Goal: Information Seeking & Learning: Check status

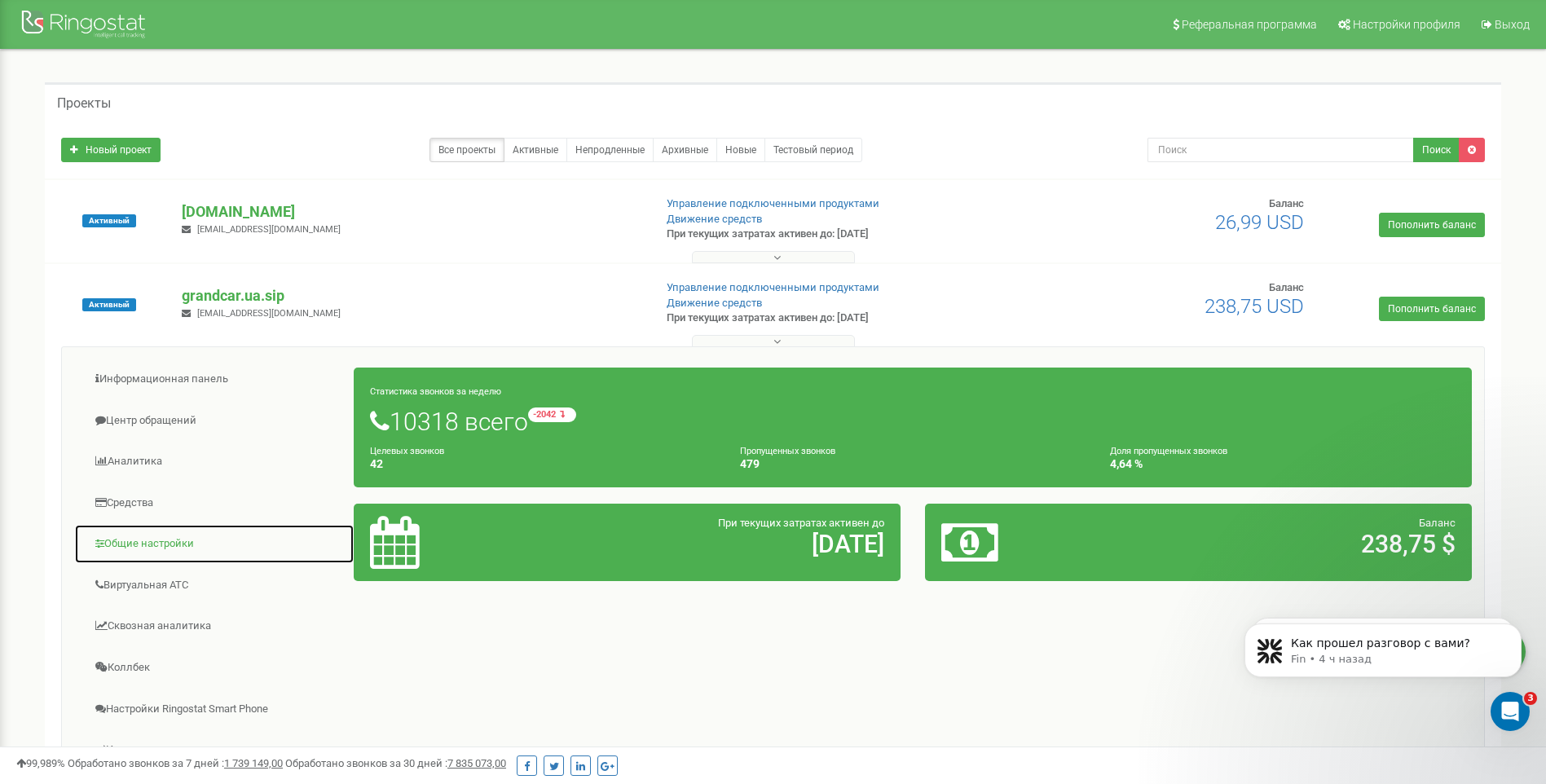
click at [167, 546] on link "Общие настройки" at bounding box center [214, 544] width 280 height 40
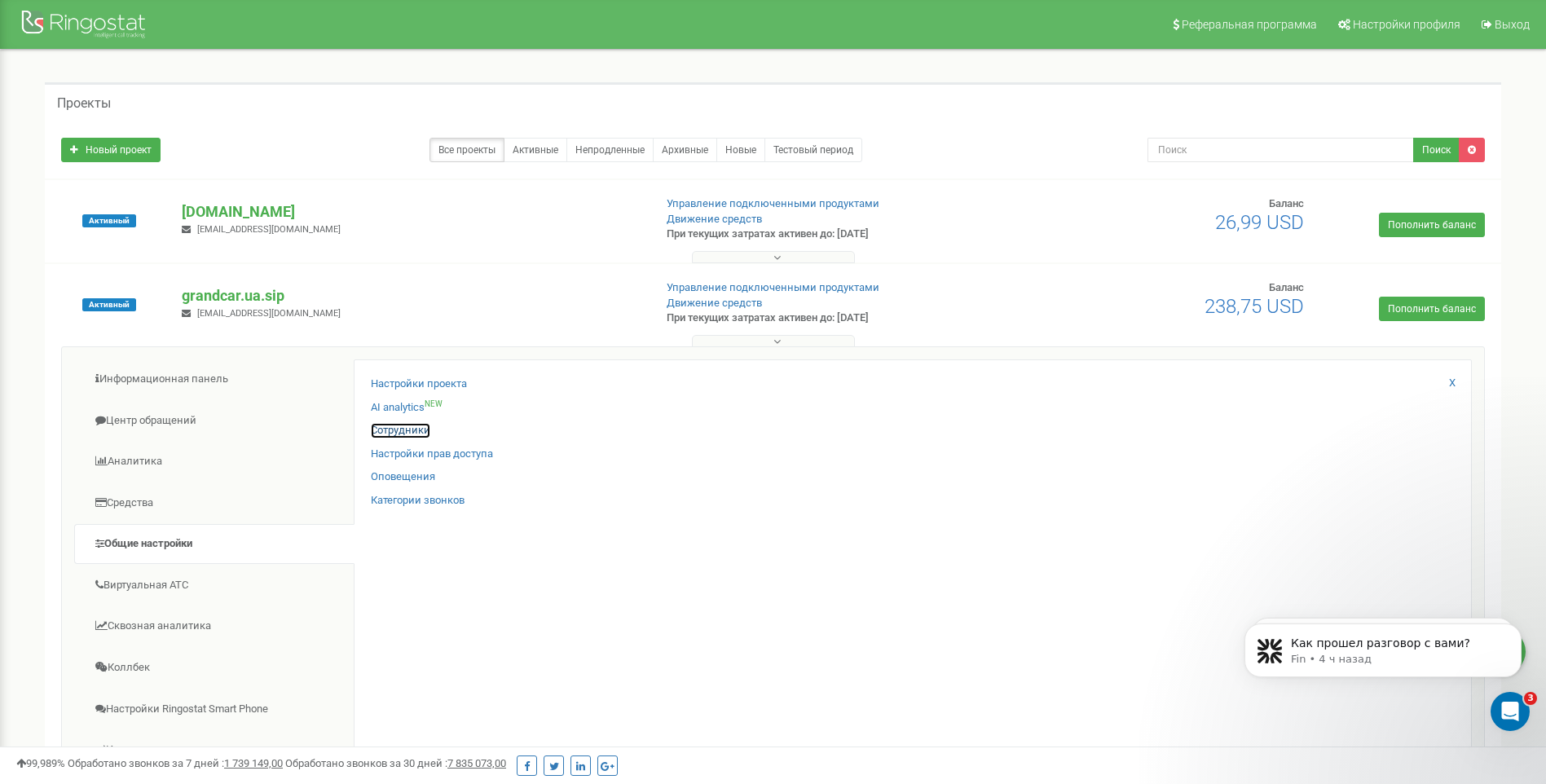
click at [424, 429] on link "Сотрудники" at bounding box center [401, 430] width 60 height 15
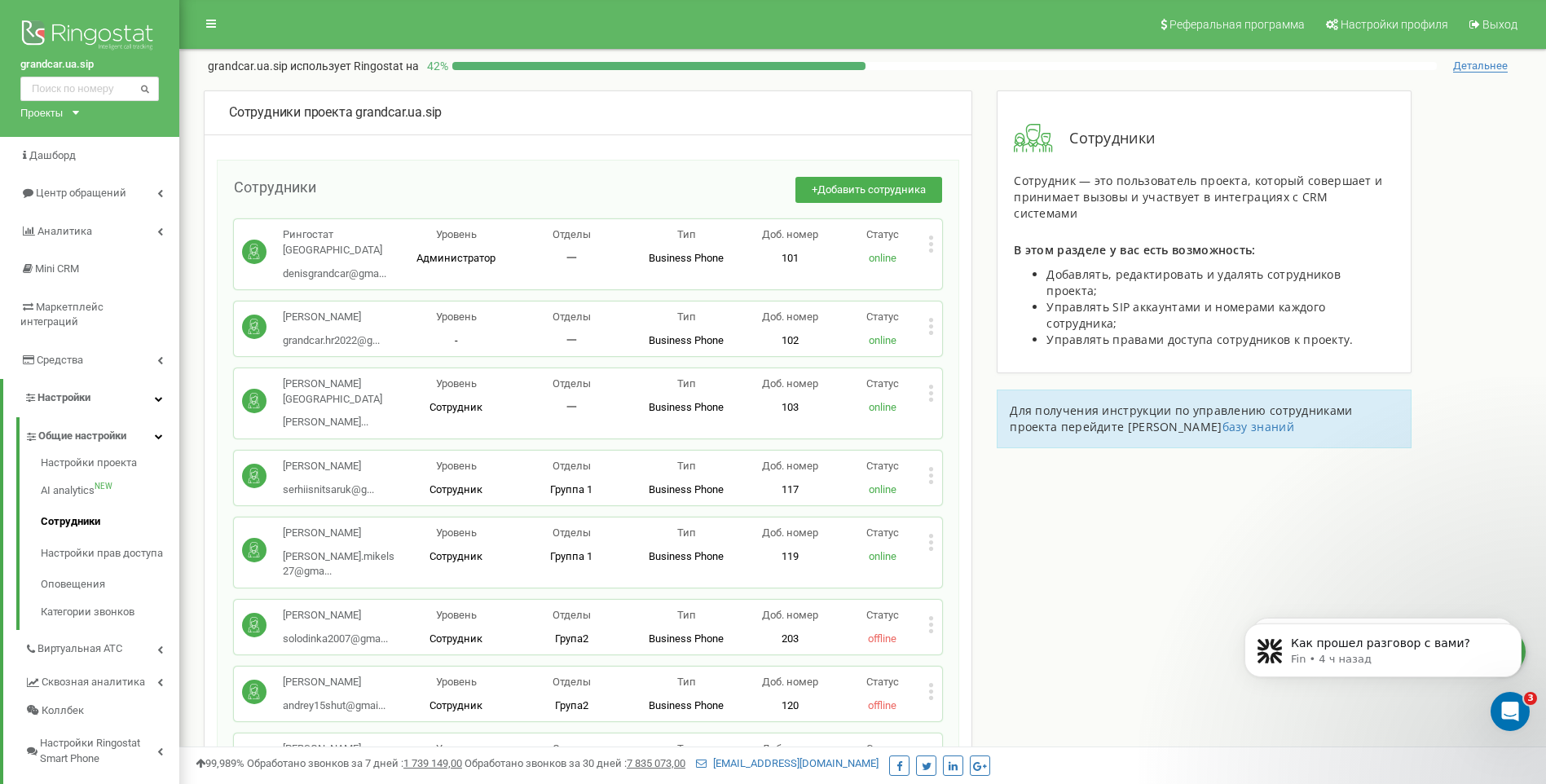
scroll to position [491, 0]
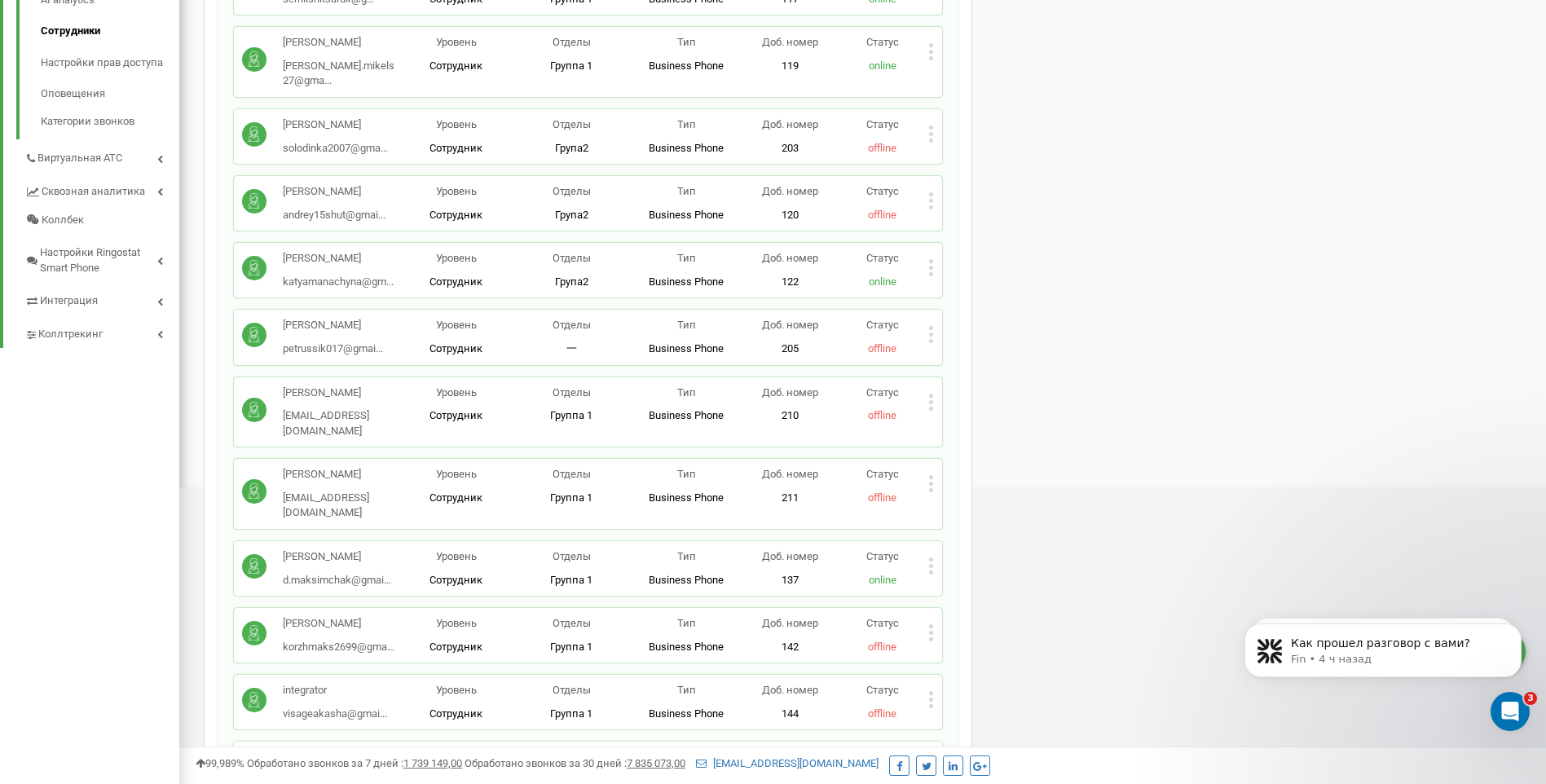
click at [930, 400] on icon at bounding box center [932, 401] width 4 height 4
click at [967, 422] on span "Редактировать" at bounding box center [993, 427] width 84 height 10
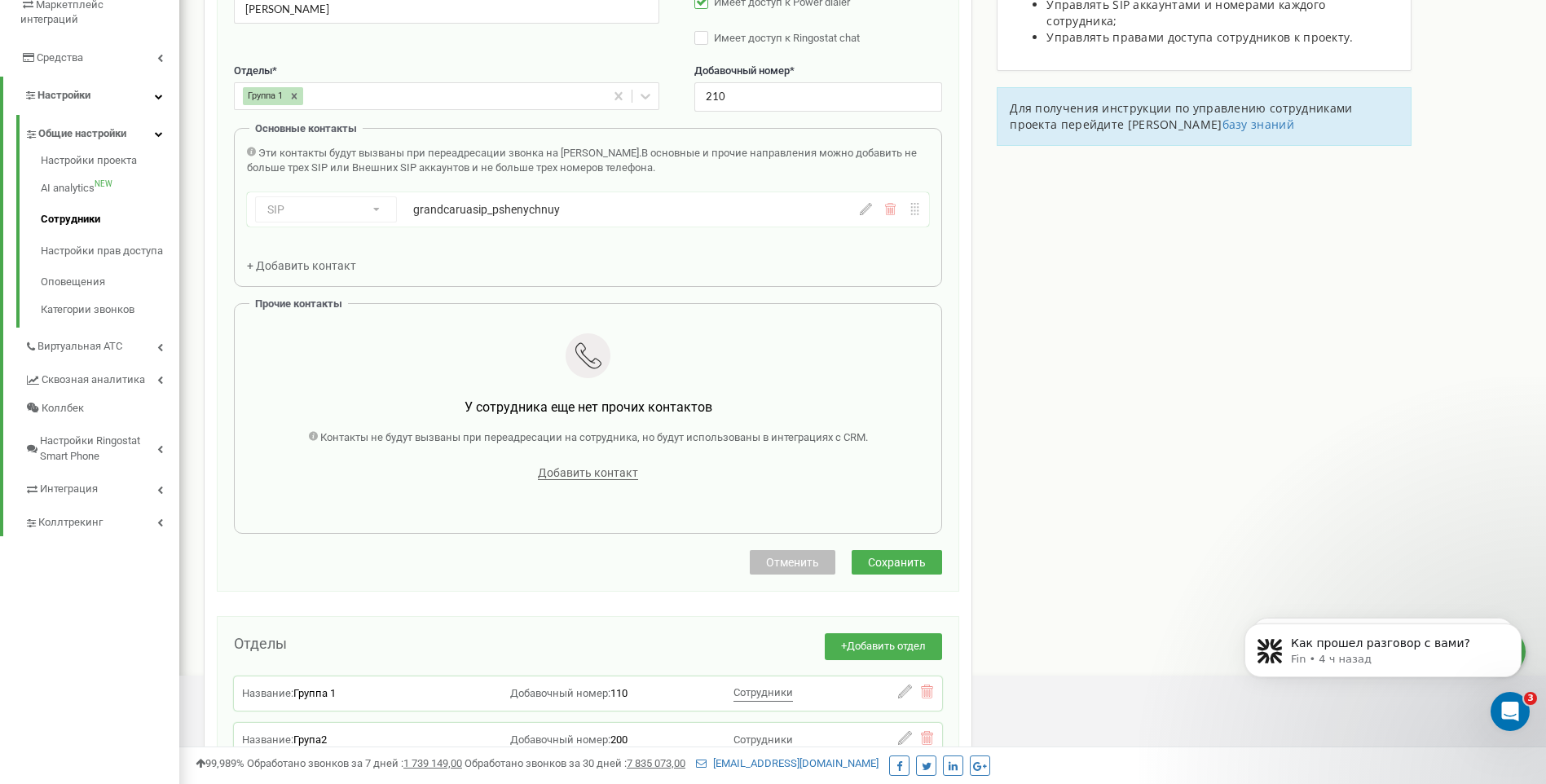
scroll to position [163, 0]
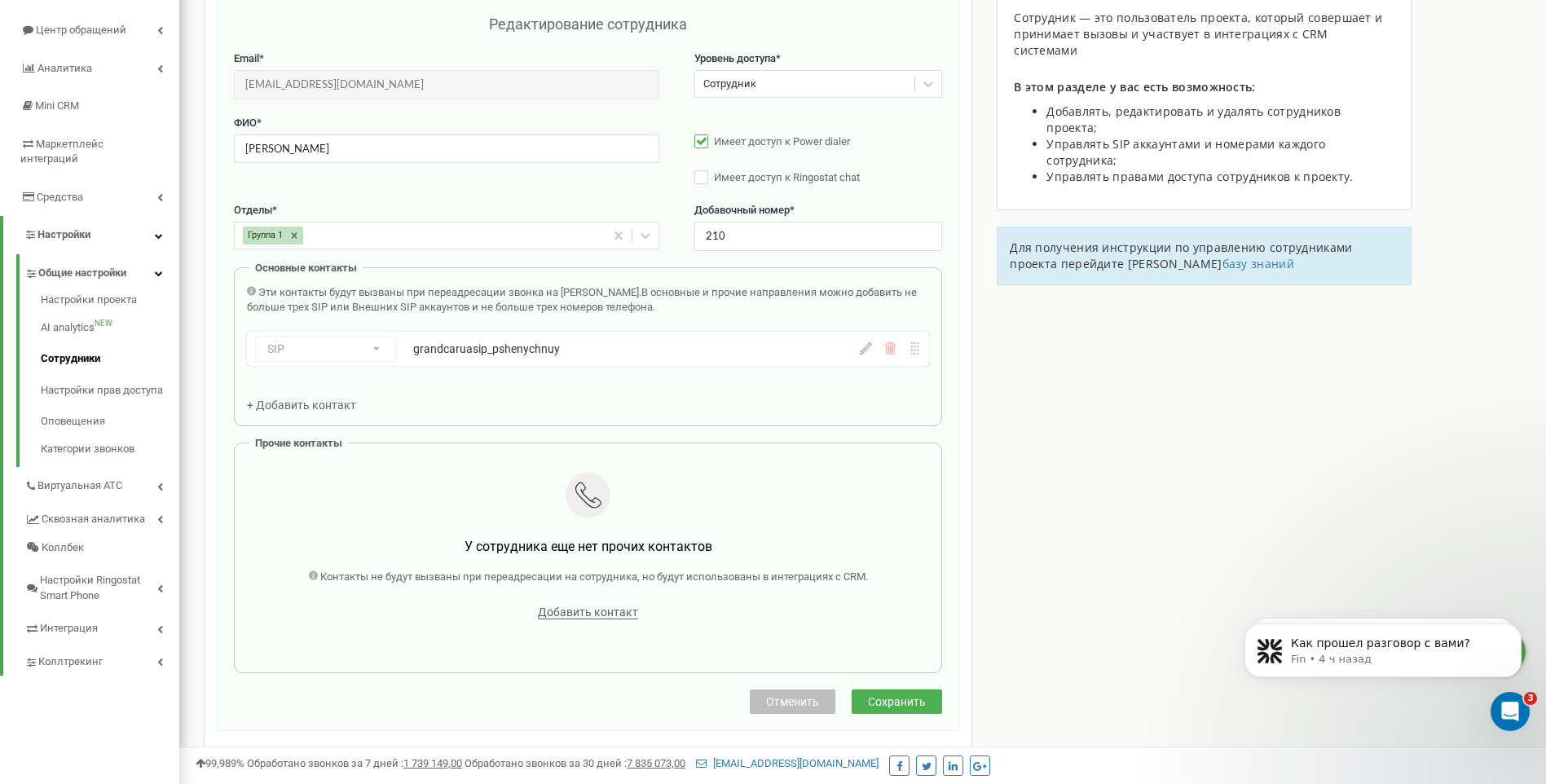
drag, startPoint x: 862, startPoint y: 352, endPoint x: 831, endPoint y: 354, distance: 31.1
click at [862, 353] on icon at bounding box center [866, 348] width 12 height 12
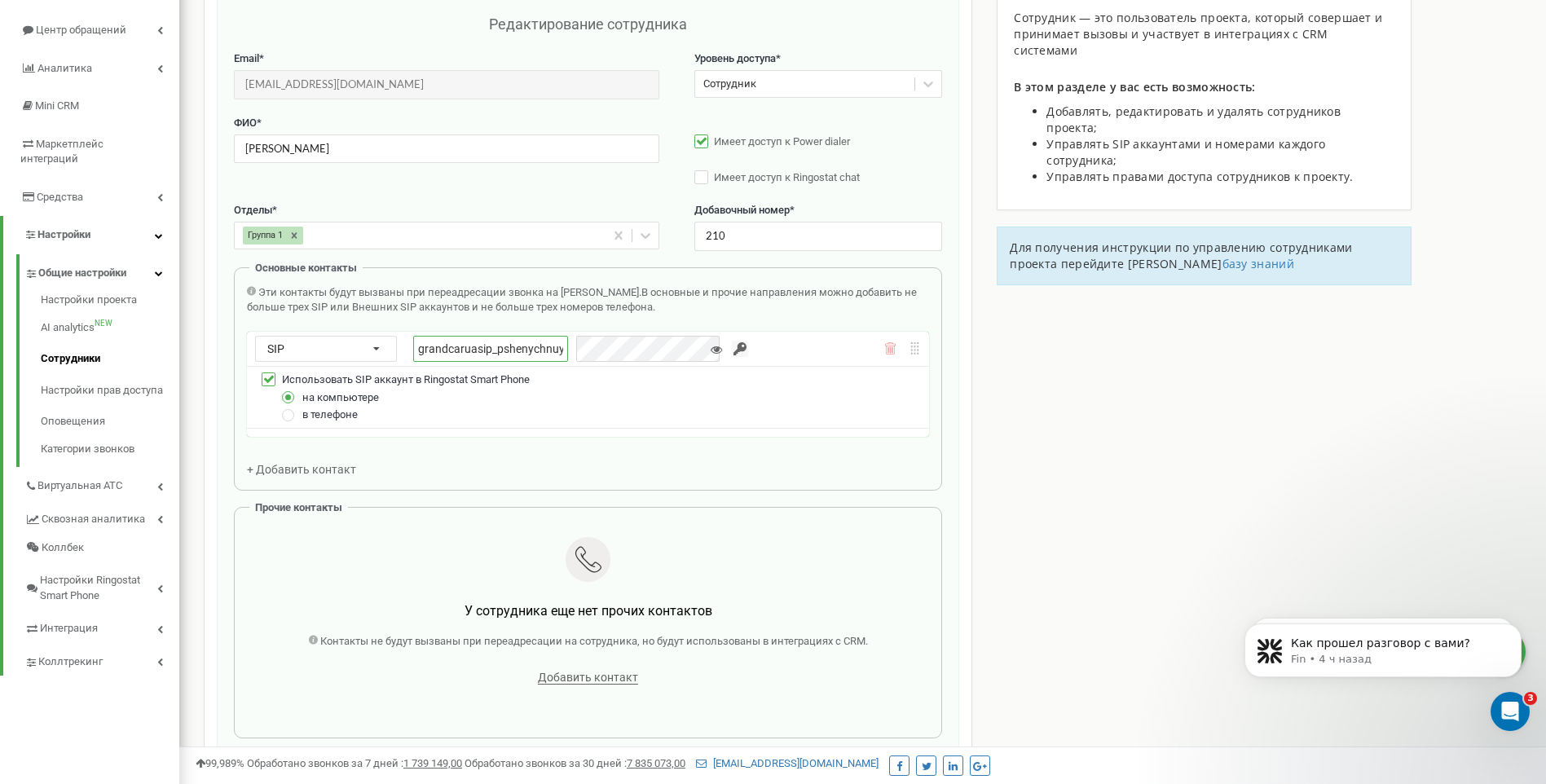
click at [546, 348] on input "grandcaruasip_pshenychnuy" at bounding box center [490, 348] width 155 height 26
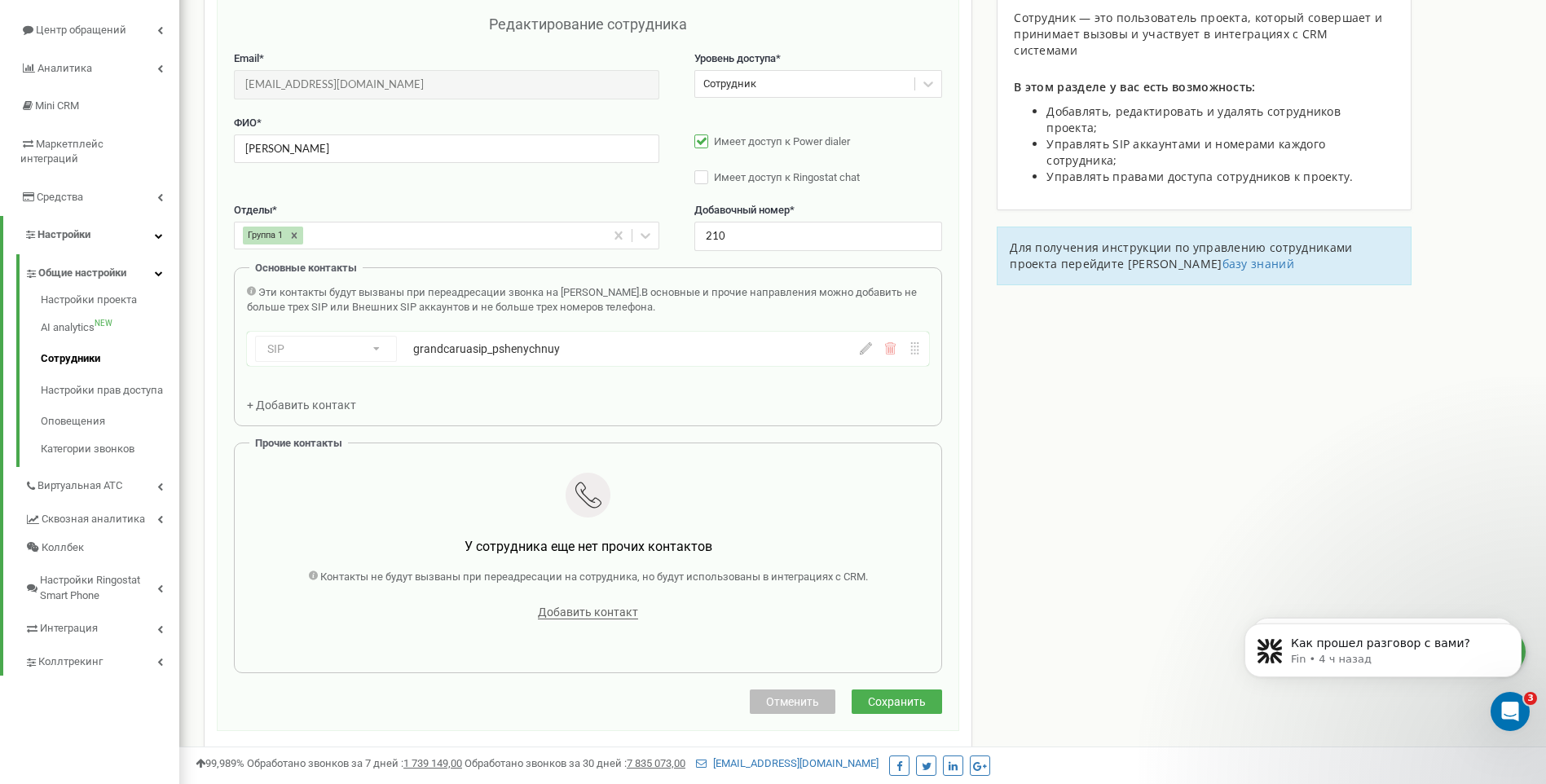
click at [869, 348] on icon at bounding box center [866, 348] width 12 height 12
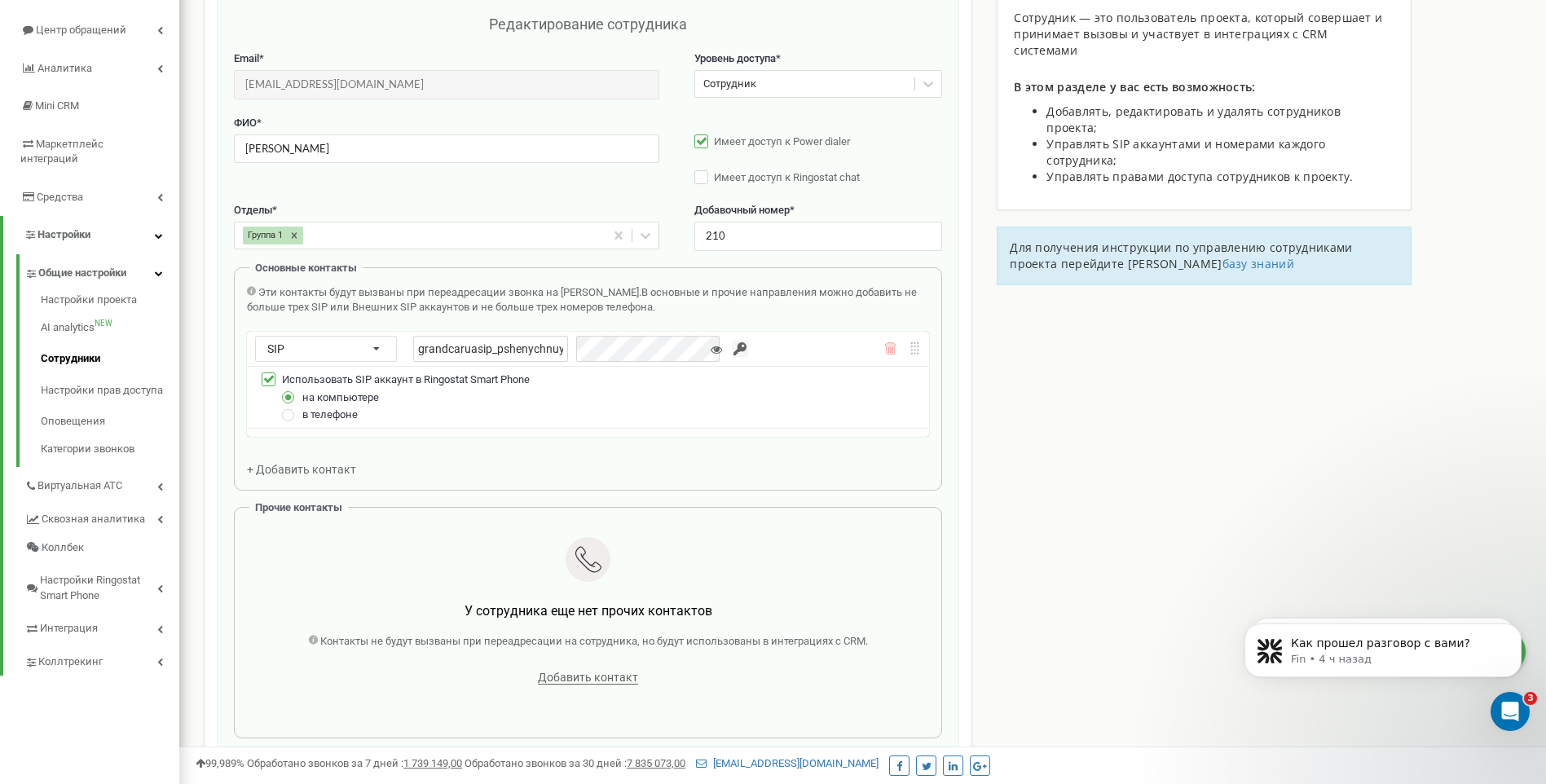
click at [732, 347] on input "button" at bounding box center [740, 348] width 16 height 16
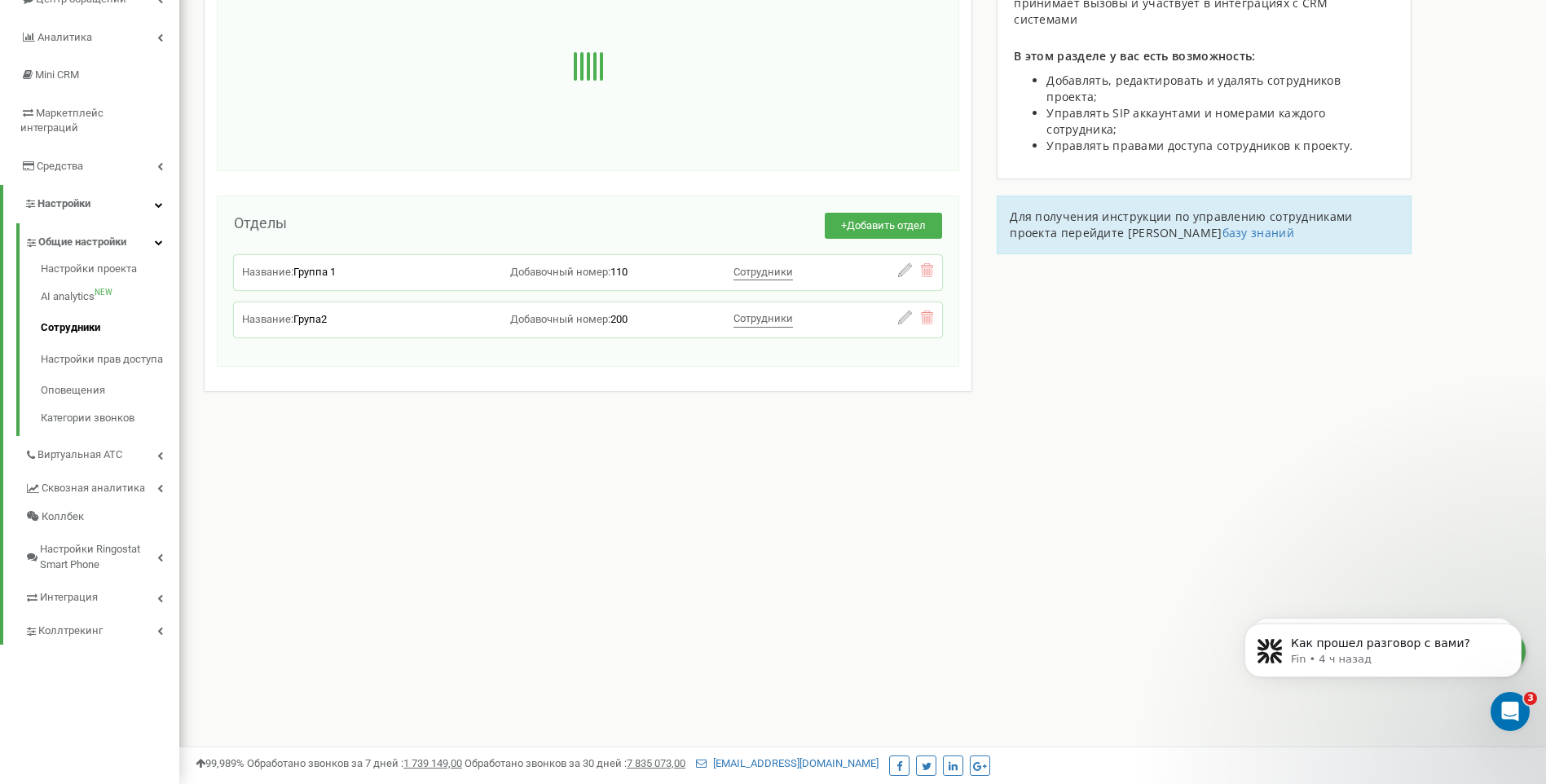
scroll to position [194, 0]
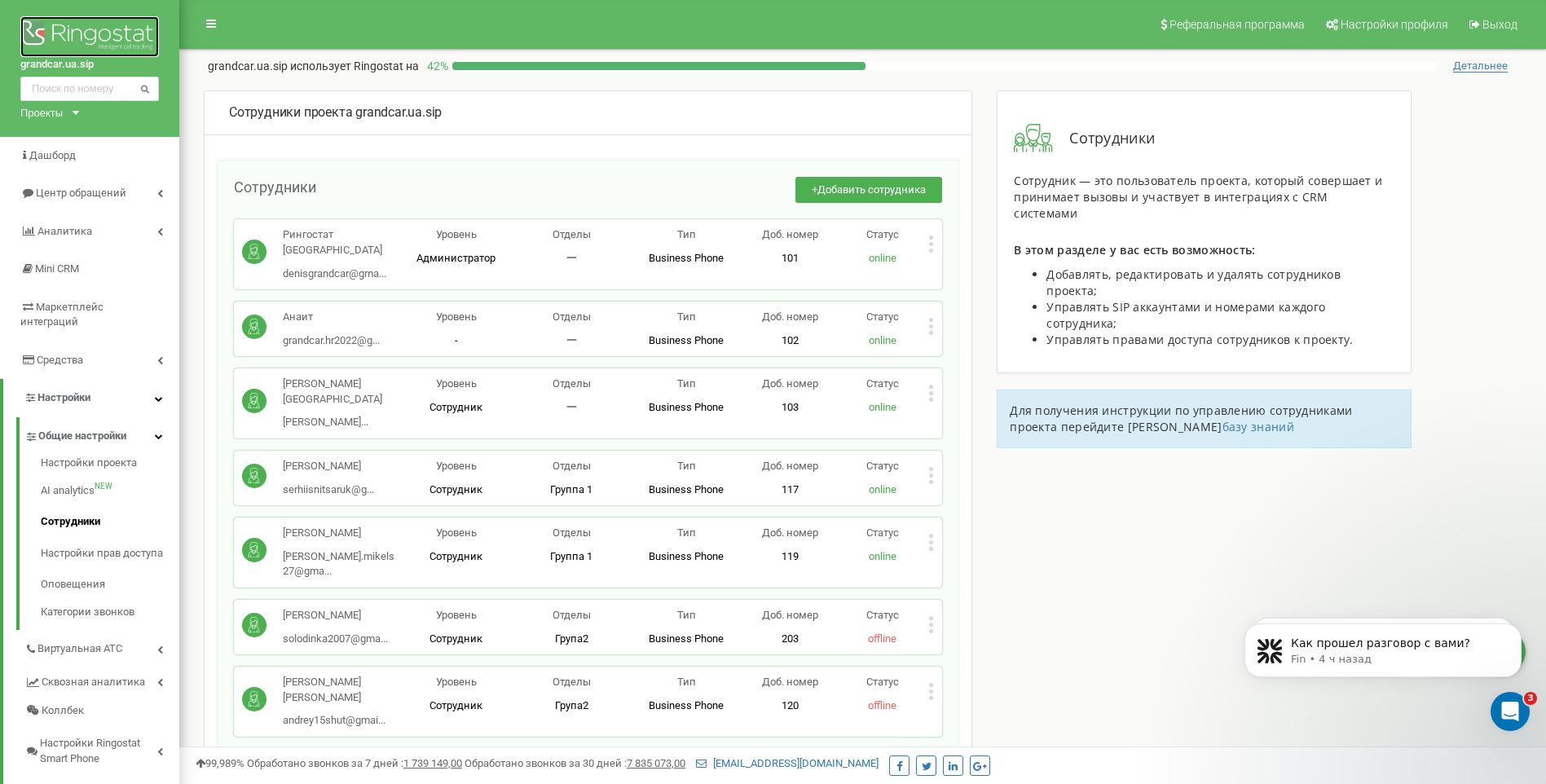
click at [43, 34] on img at bounding box center [89, 36] width 139 height 41
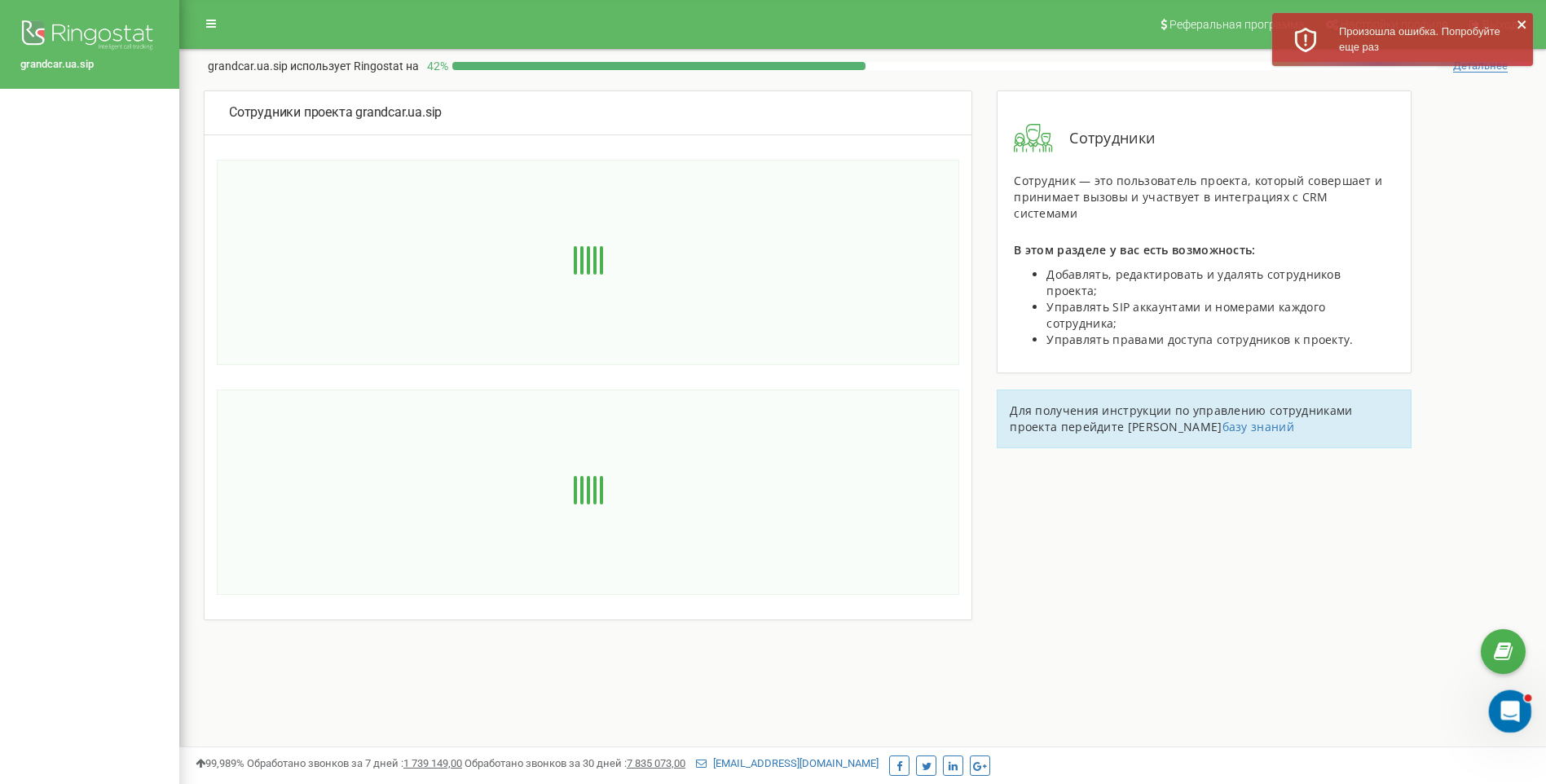
click at [1500, 703] on icon "Открыть службу сообщений Intercom" at bounding box center [1508, 709] width 27 height 27
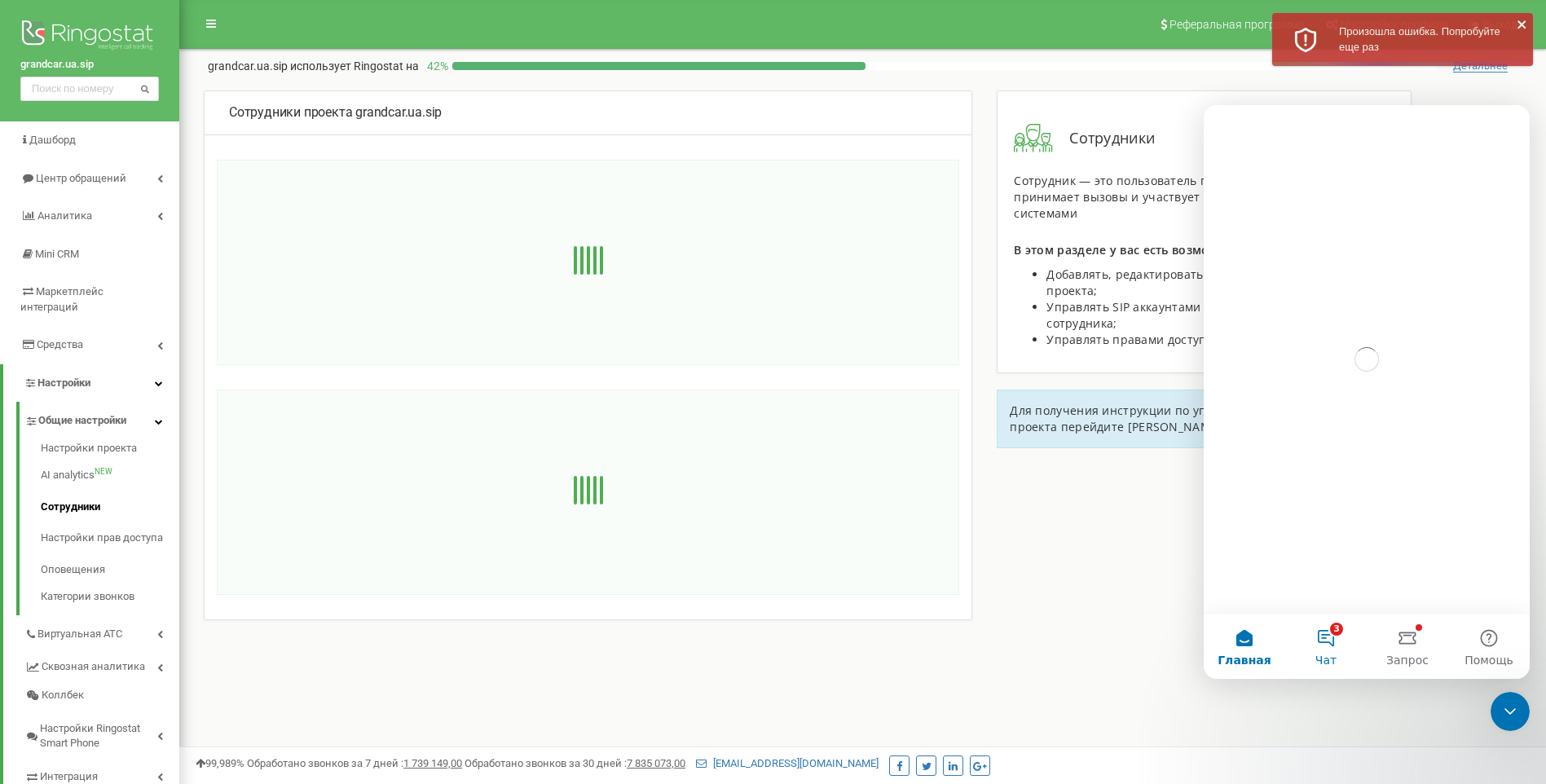
click at [1328, 644] on button "3 Чат" at bounding box center [1327, 645] width 82 height 65
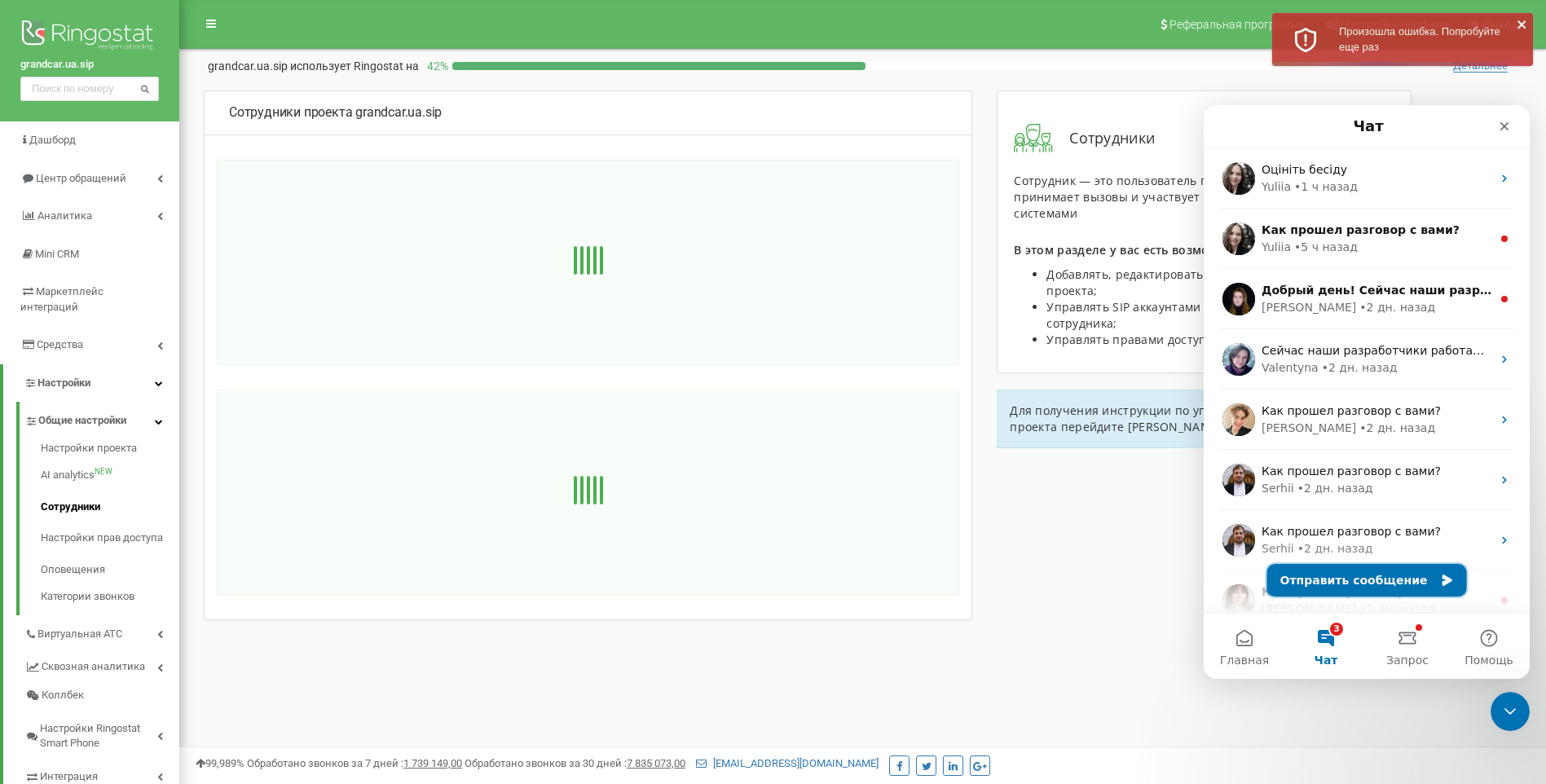
click at [1372, 588] on button "Отправить сообщение" at bounding box center [1367, 580] width 199 height 32
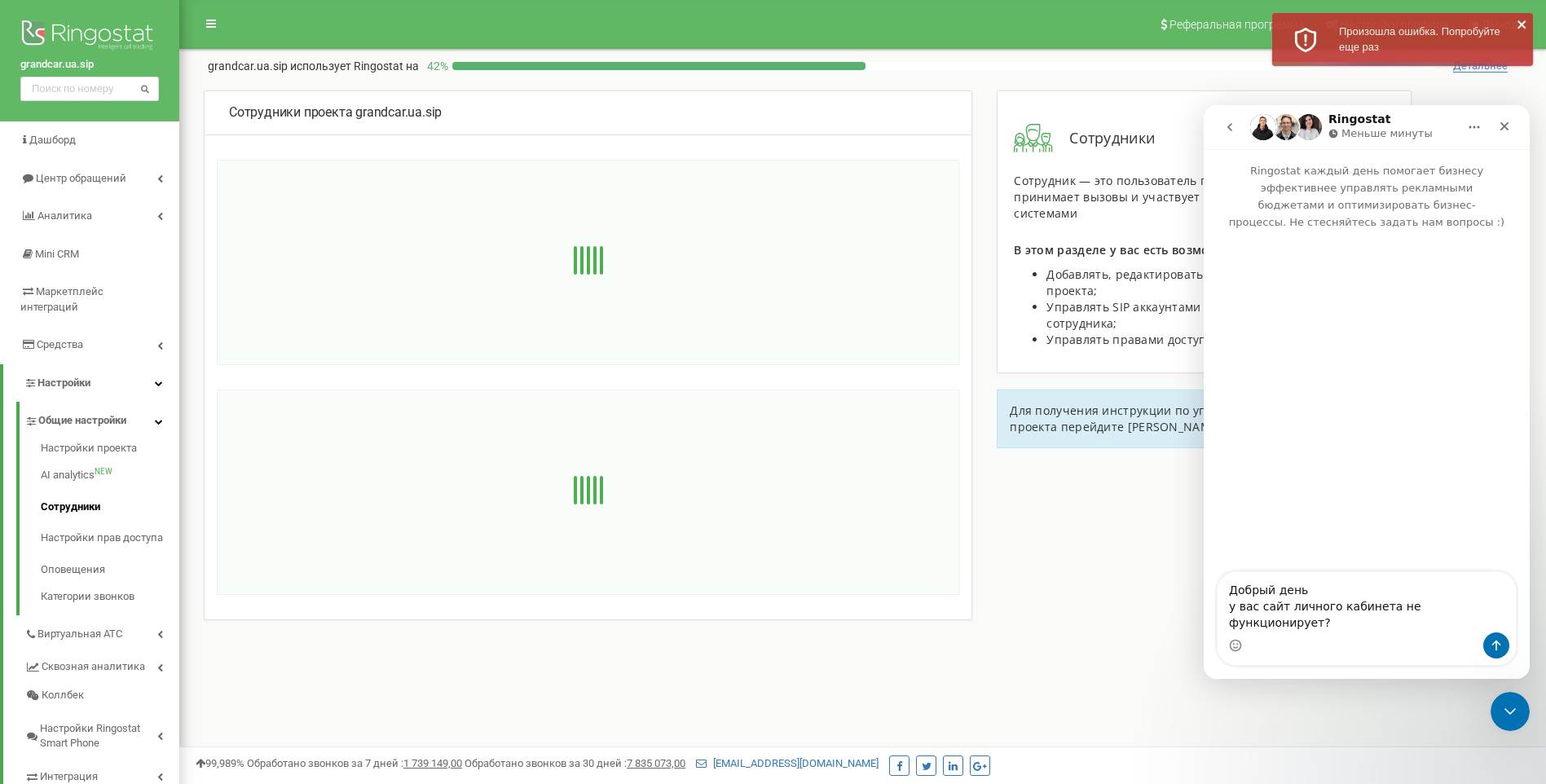
type textarea "Добрый день у вас сайт личного кабинета не функционирует?"
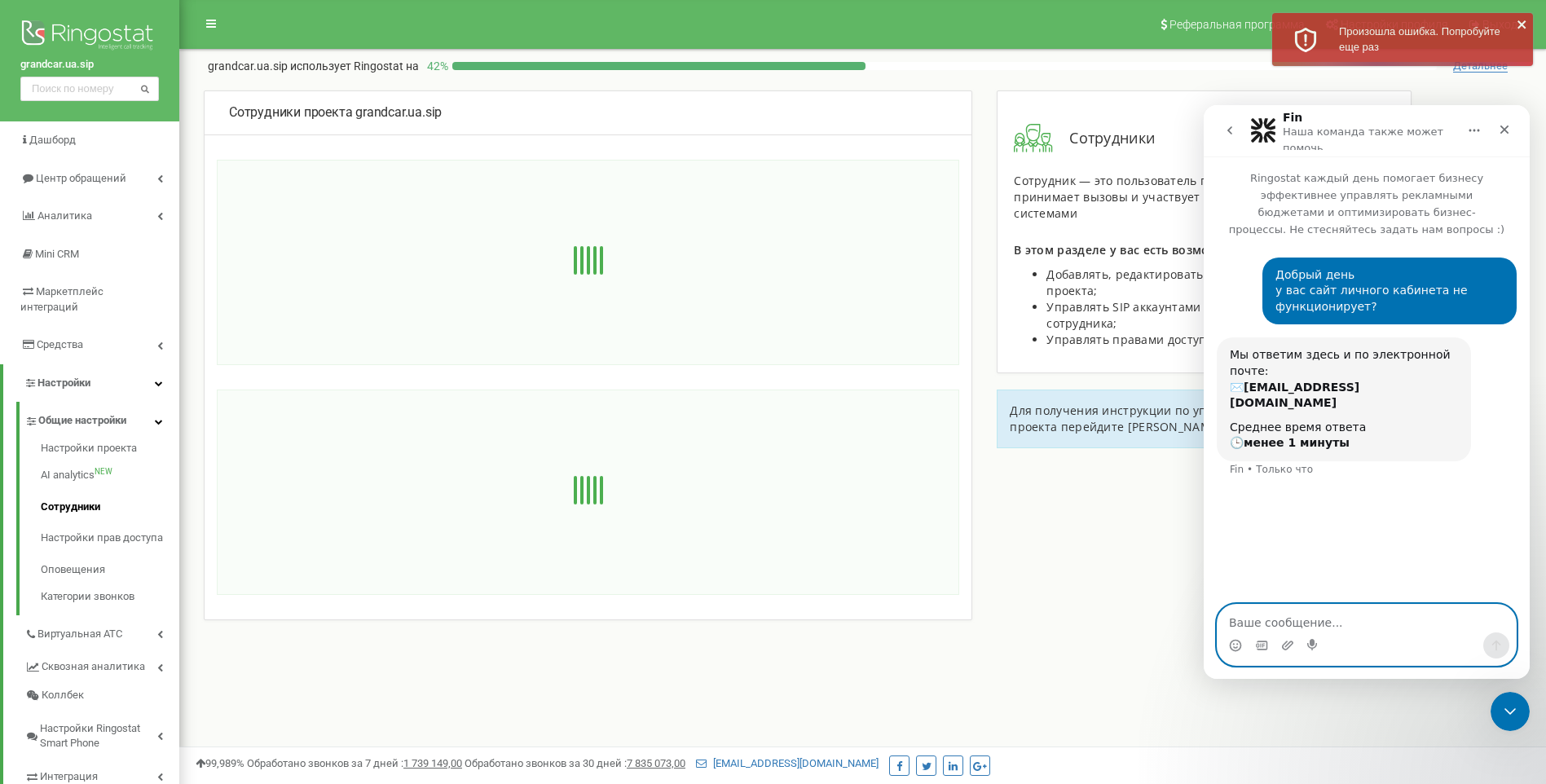
click at [1254, 622] on textarea "Ваше сообщение..." at bounding box center [1367, 618] width 298 height 28
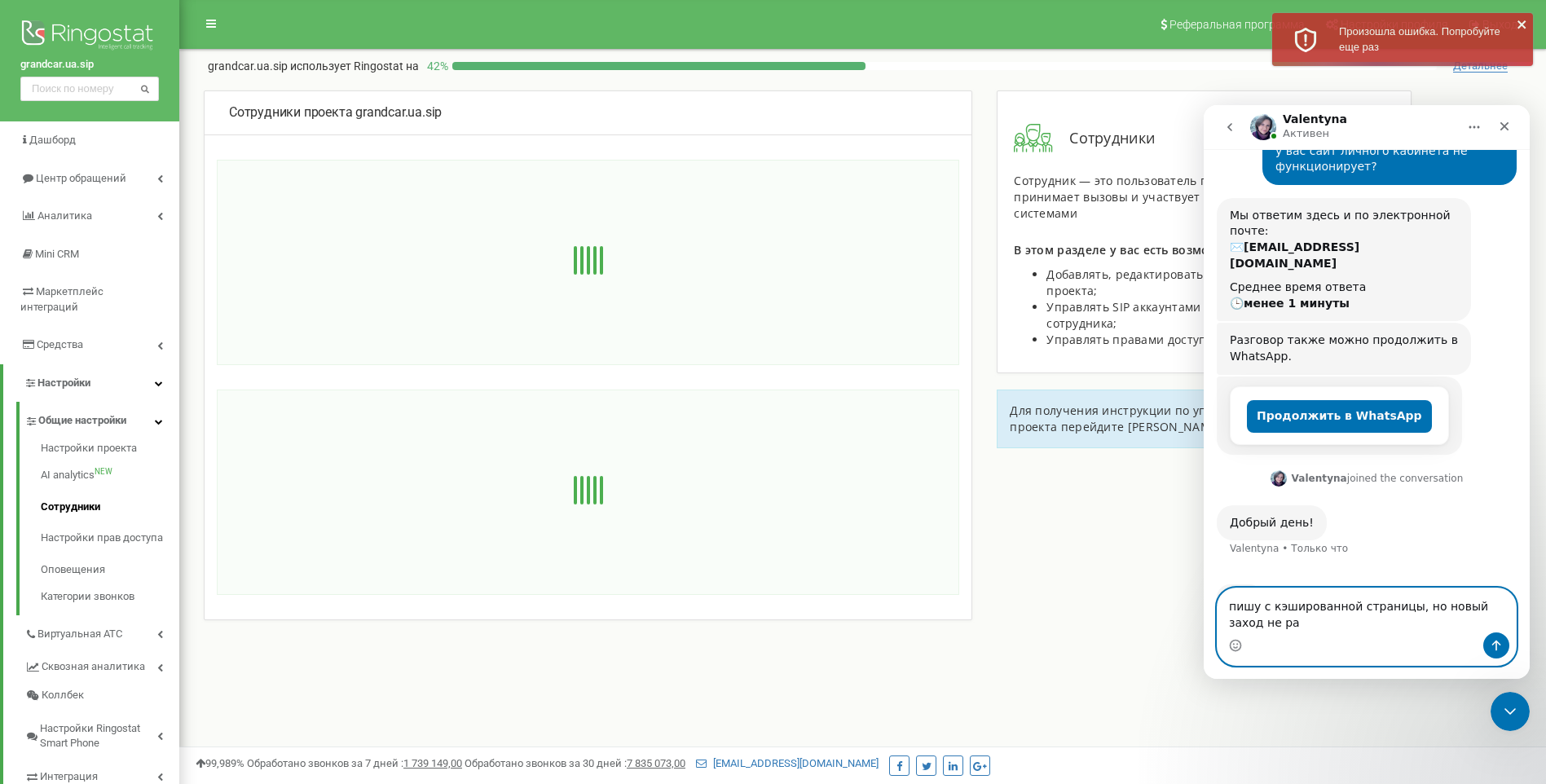
scroll to position [149, 0]
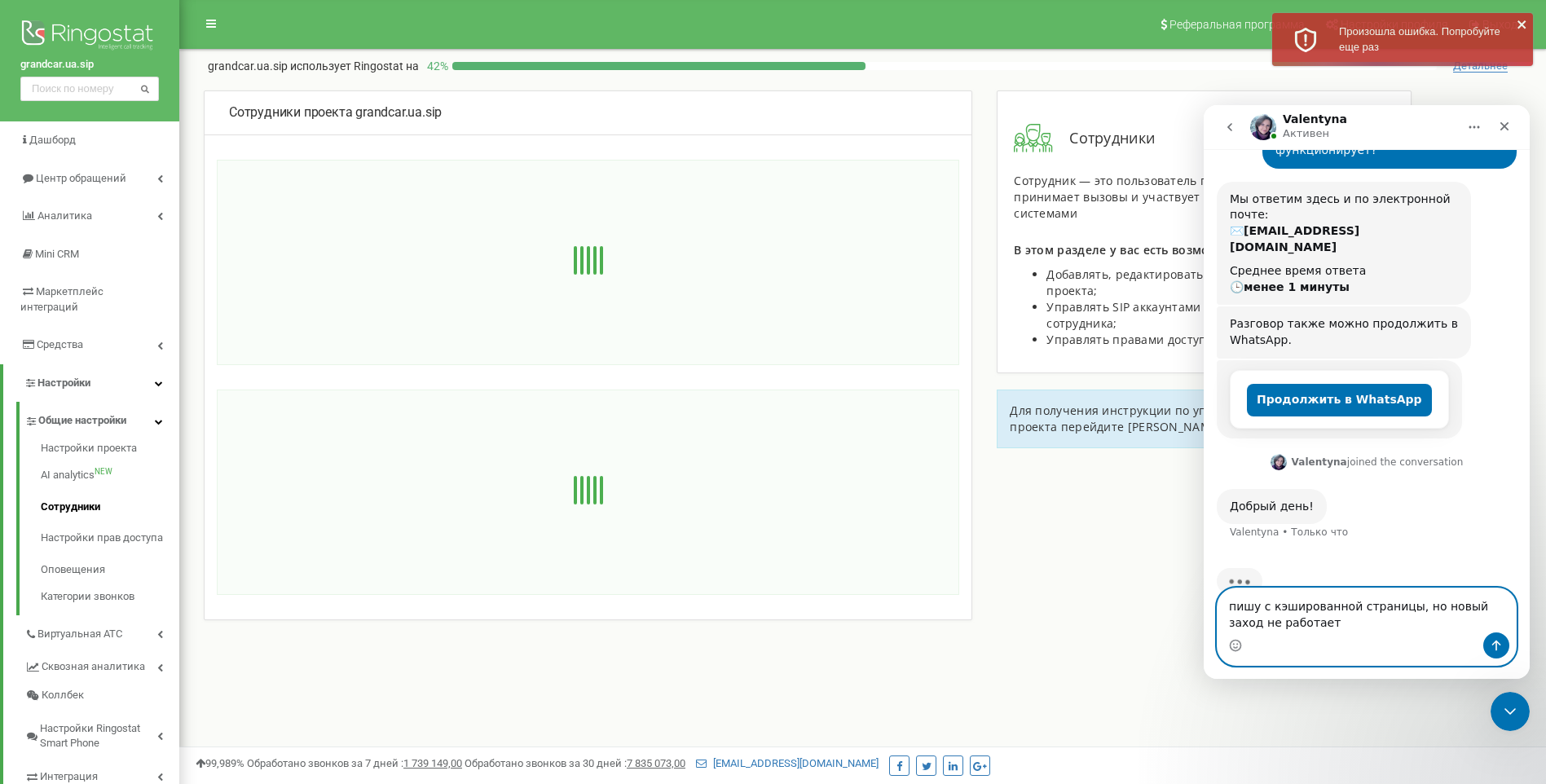
type textarea "пишу с кэшированной страницы, но новый заход не работает"
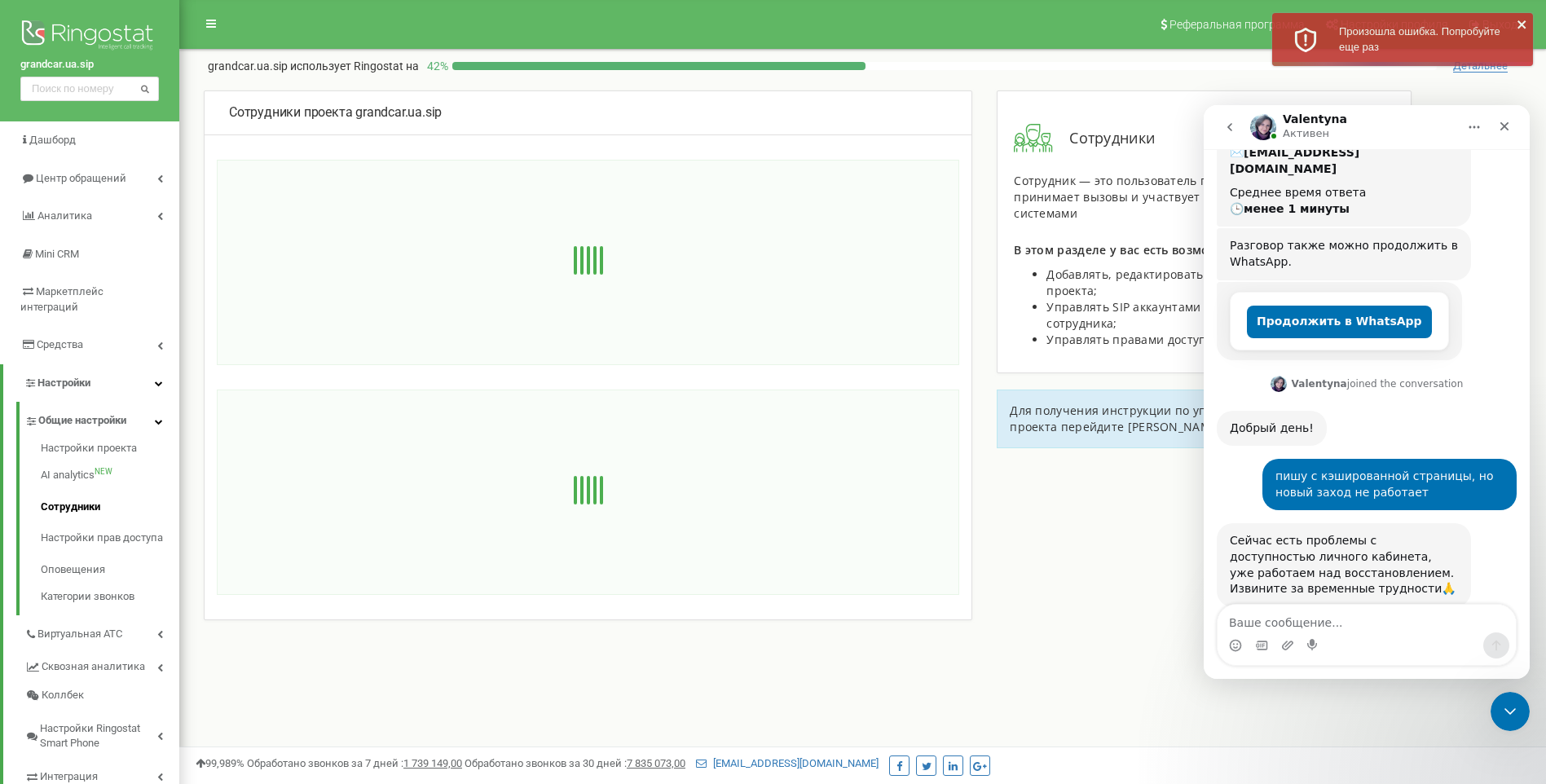
scroll to position [231, 0]
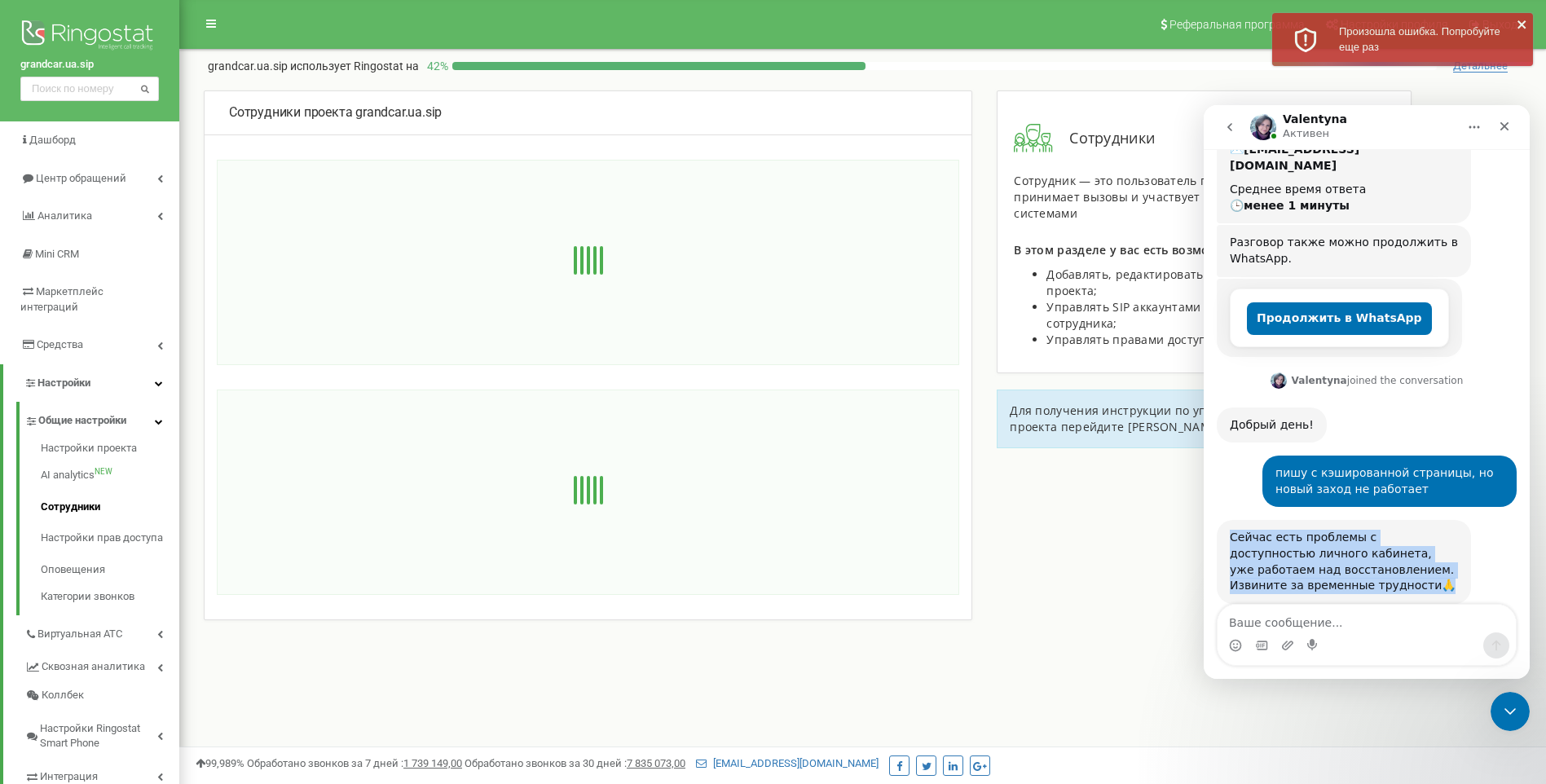
drag, startPoint x: 1309, startPoint y: 553, endPoint x: 1230, endPoint y: 507, distance: 91.4
click at [1230, 530] on div "Сейчас есть проблемы с доступностью личного кабинета, уже работаем над восстано…" at bounding box center [1344, 561] width 228 height 64
copy div "Сейчас есть проблемы с доступностью личного кабинета, уже работаем над восстано…"
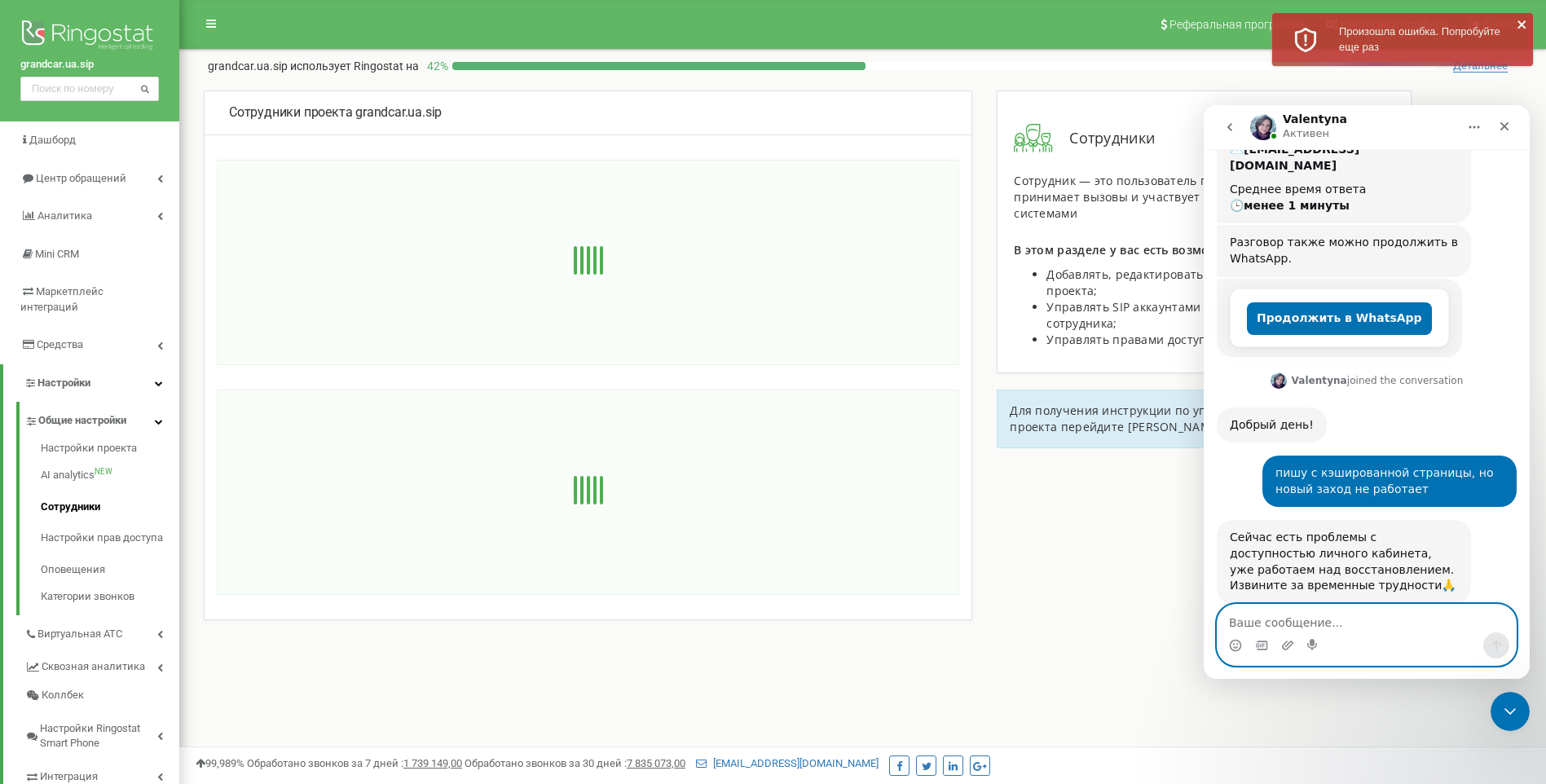
click at [1260, 618] on textarea "Ваше сообщение..." at bounding box center [1367, 618] width 298 height 28
type textarea "принято, спасибо"
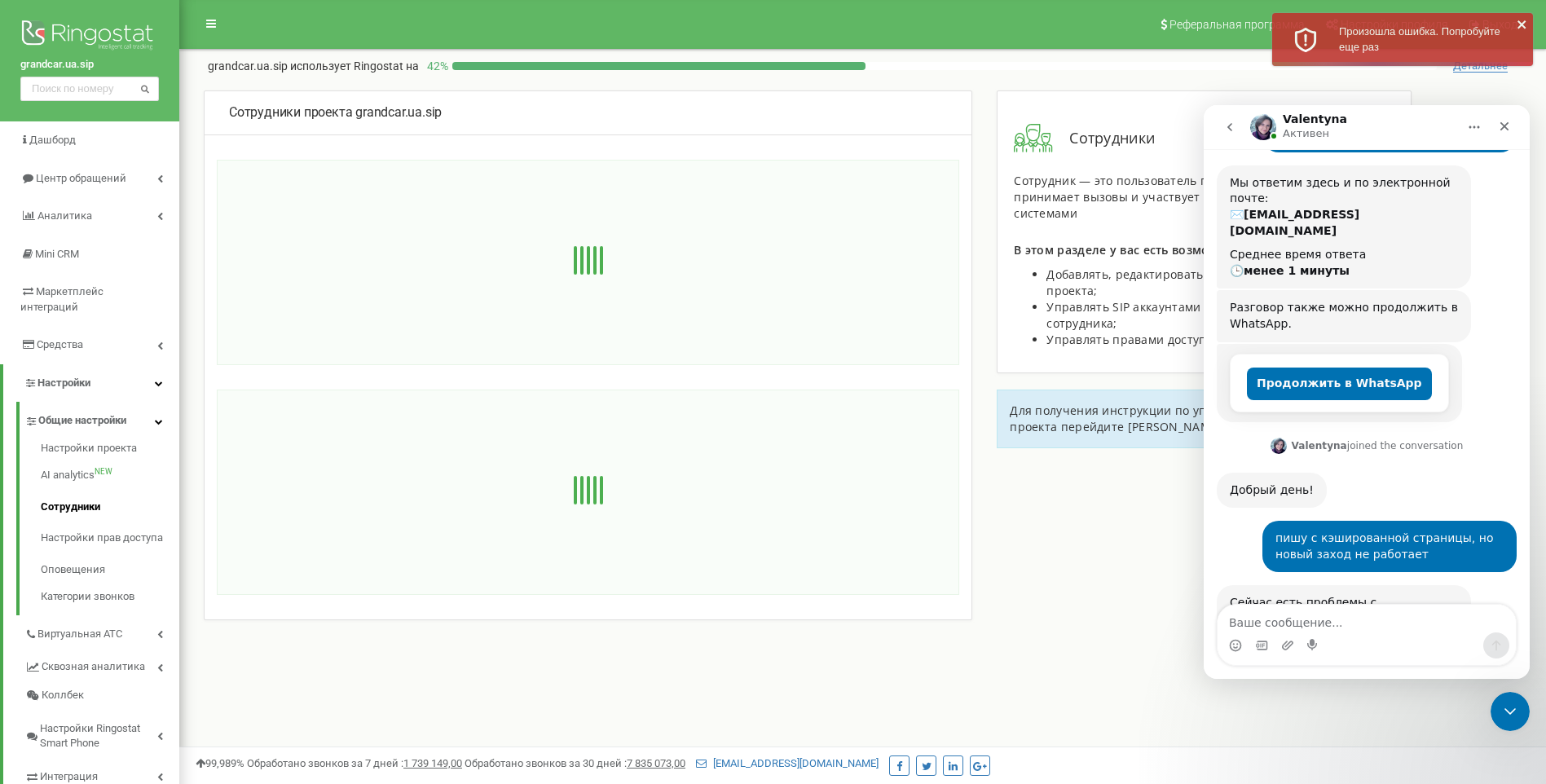
scroll to position [636, 0]
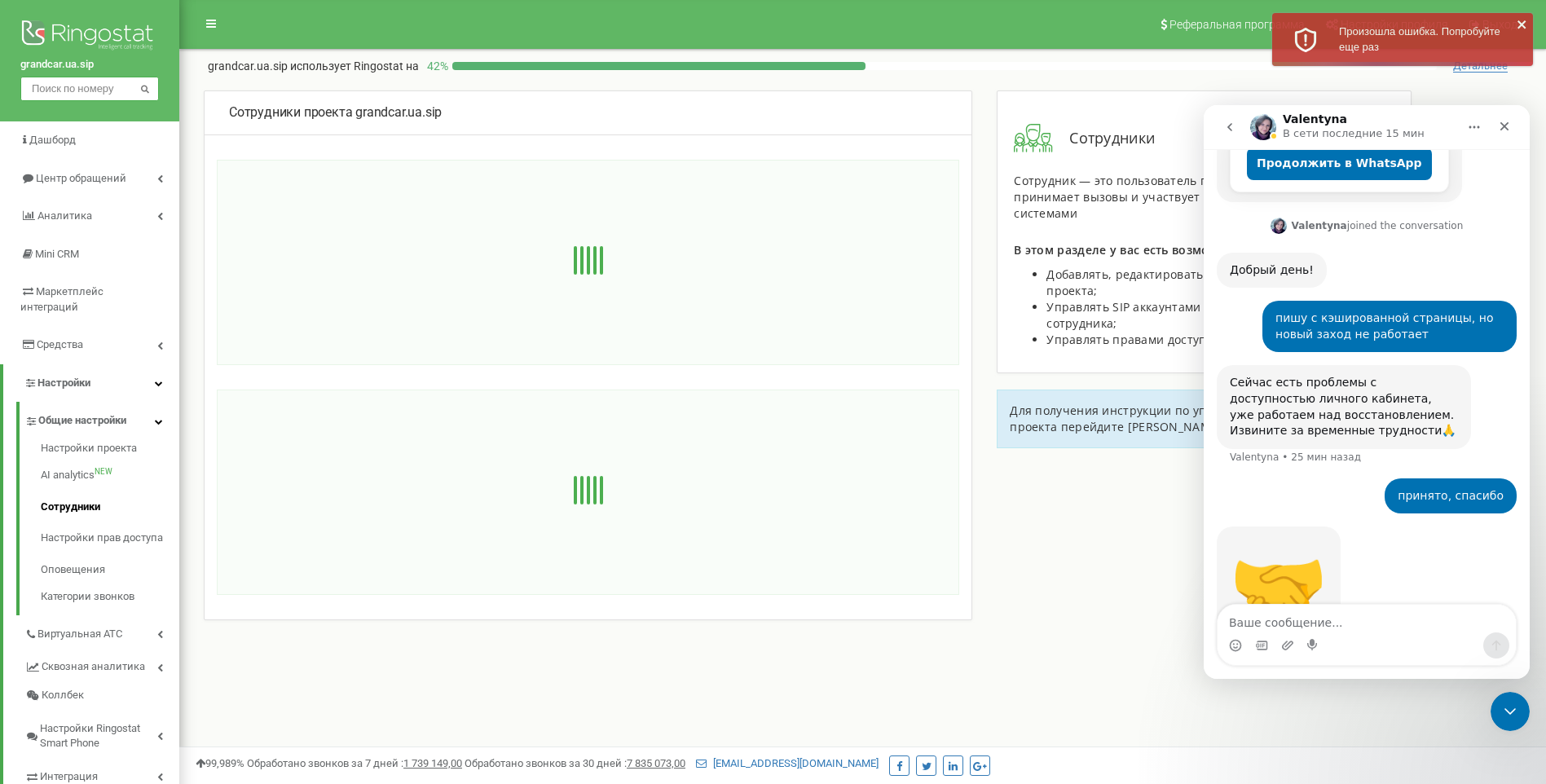
click at [76, 92] on input "text" at bounding box center [89, 89] width 139 height 25
type input "380 95 138 1766"
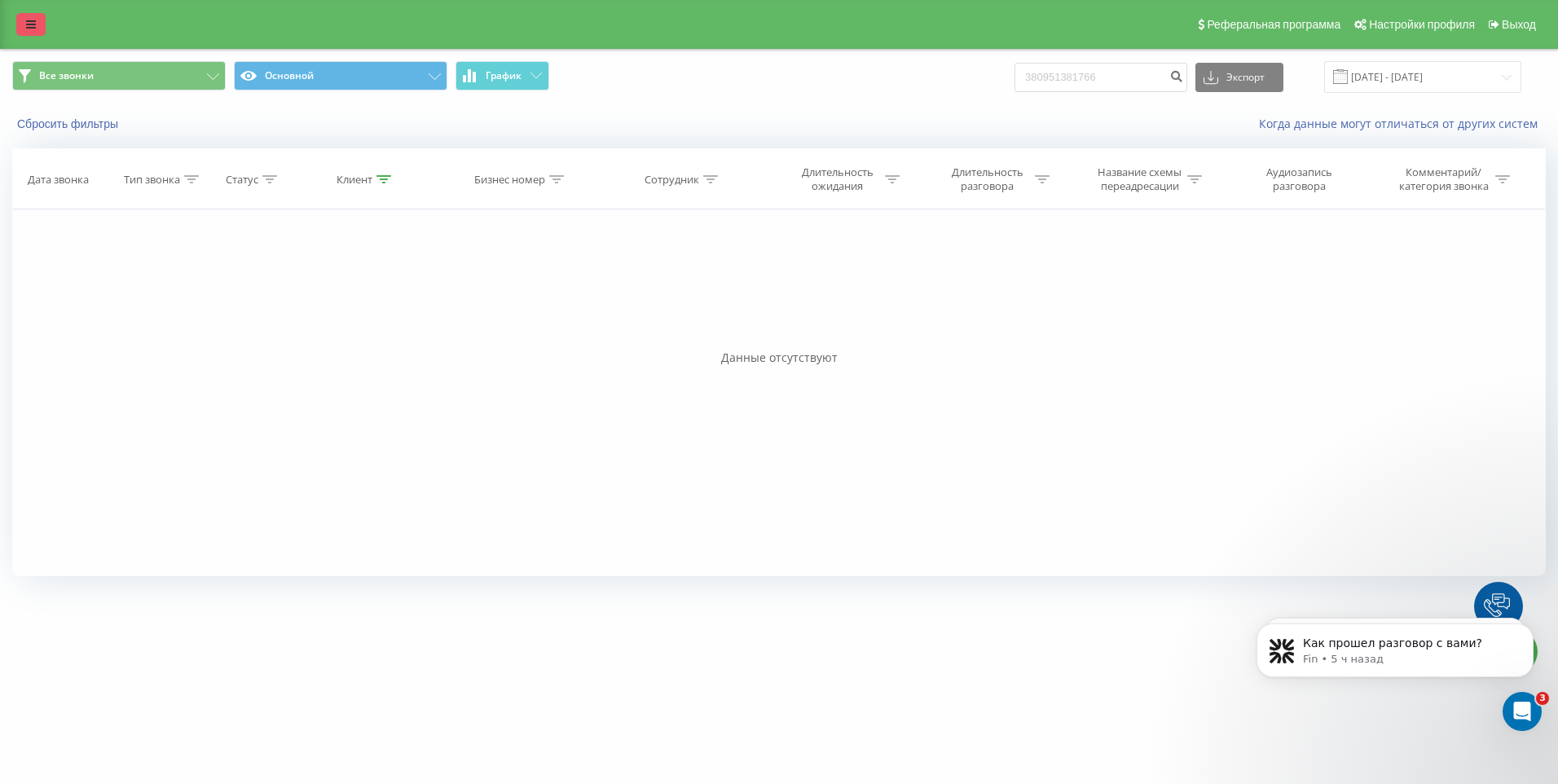
click at [34, 32] on link at bounding box center [30, 25] width 29 height 23
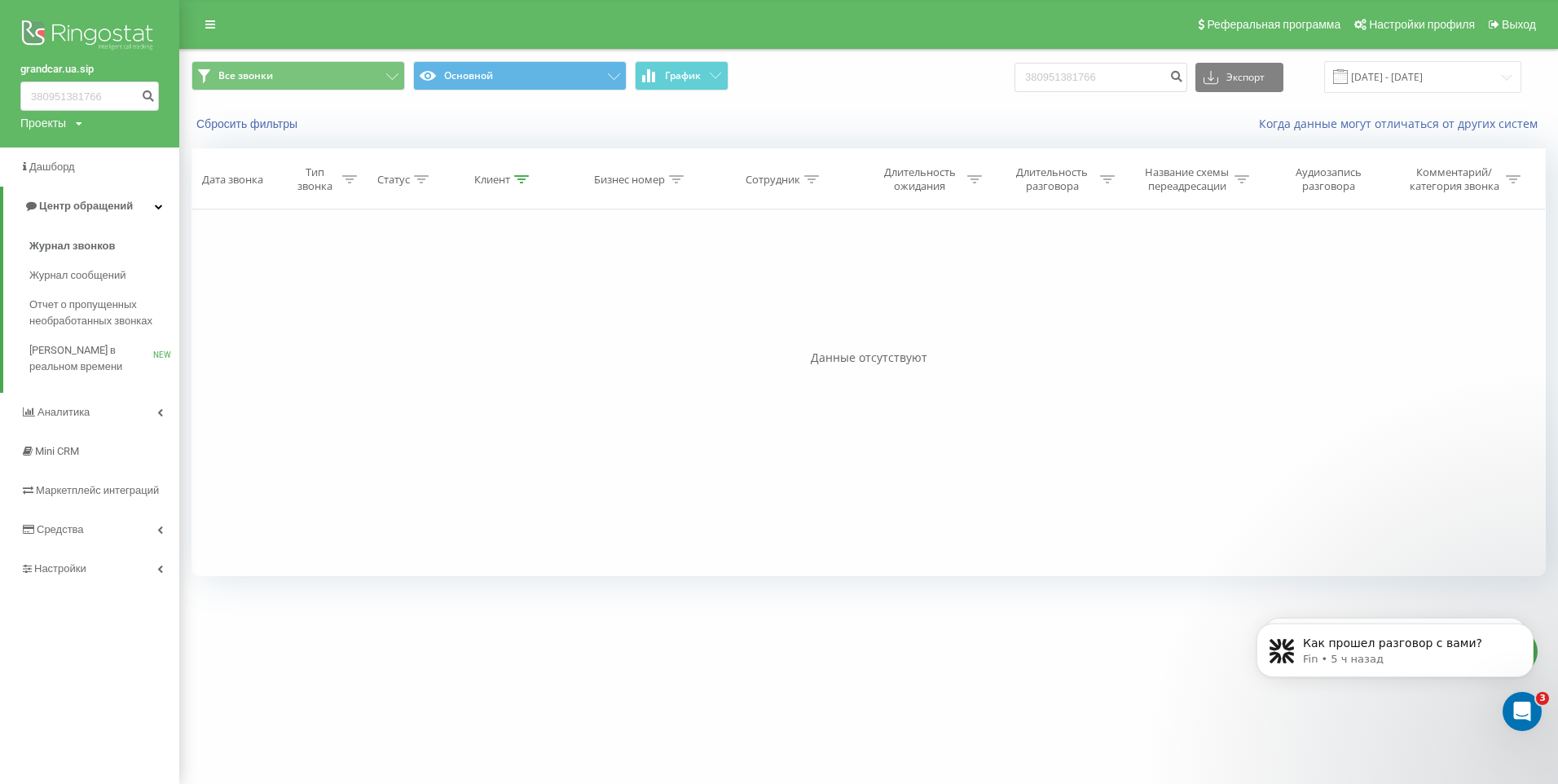
click at [78, 128] on icon at bounding box center [79, 123] width 7 height 9
click at [98, 238] on link "grandcar.fmc.service" at bounding box center [82, 239] width 96 height 13
click at [78, 128] on icon at bounding box center [79, 123] width 7 height 9
click at [82, 170] on div "[DOMAIN_NAME]" at bounding box center [82, 178] width 122 height 31
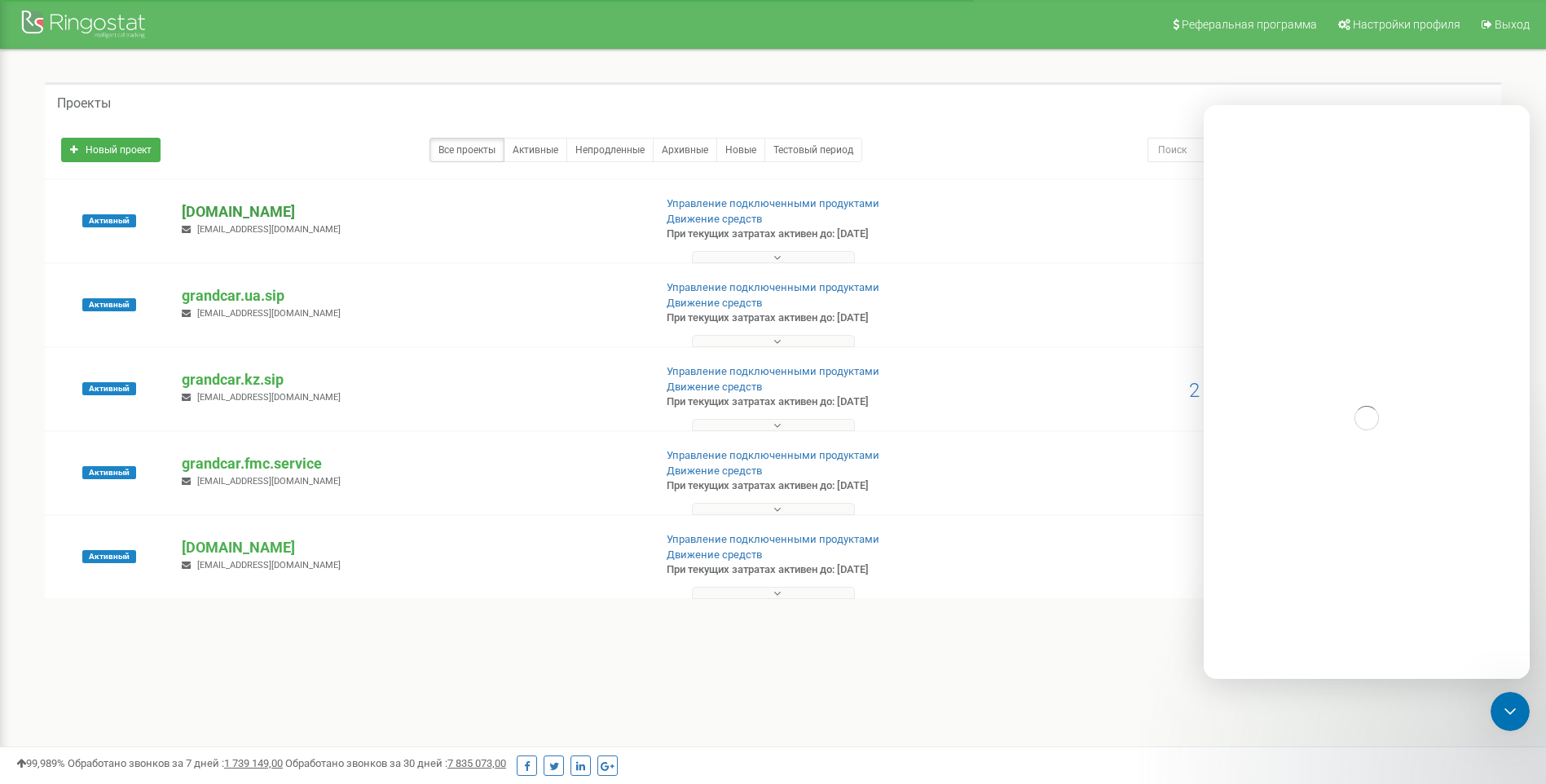
click at [253, 210] on p "[DOMAIN_NAME]" at bounding box center [410, 212] width 458 height 21
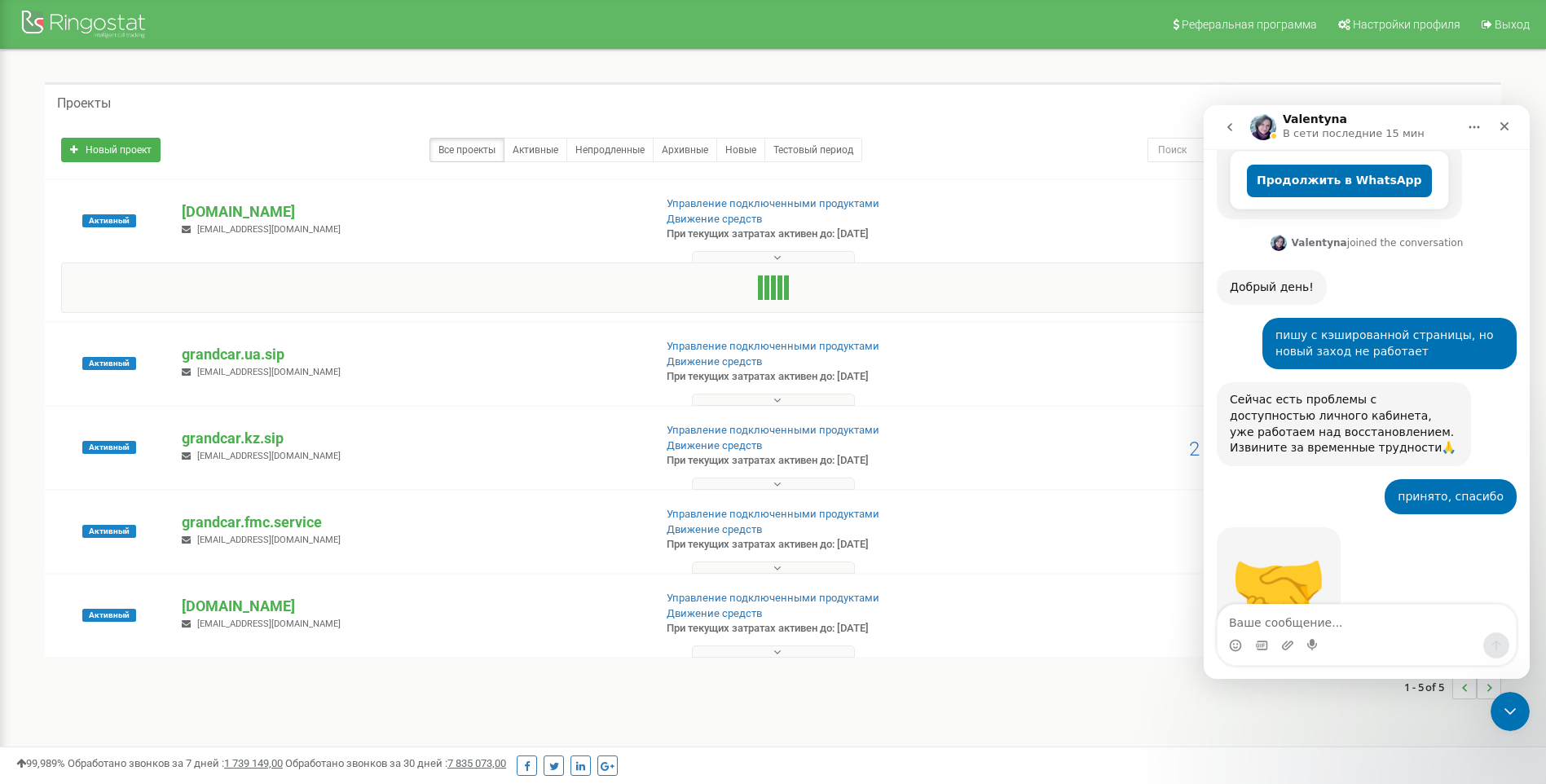
scroll to position [620, 0]
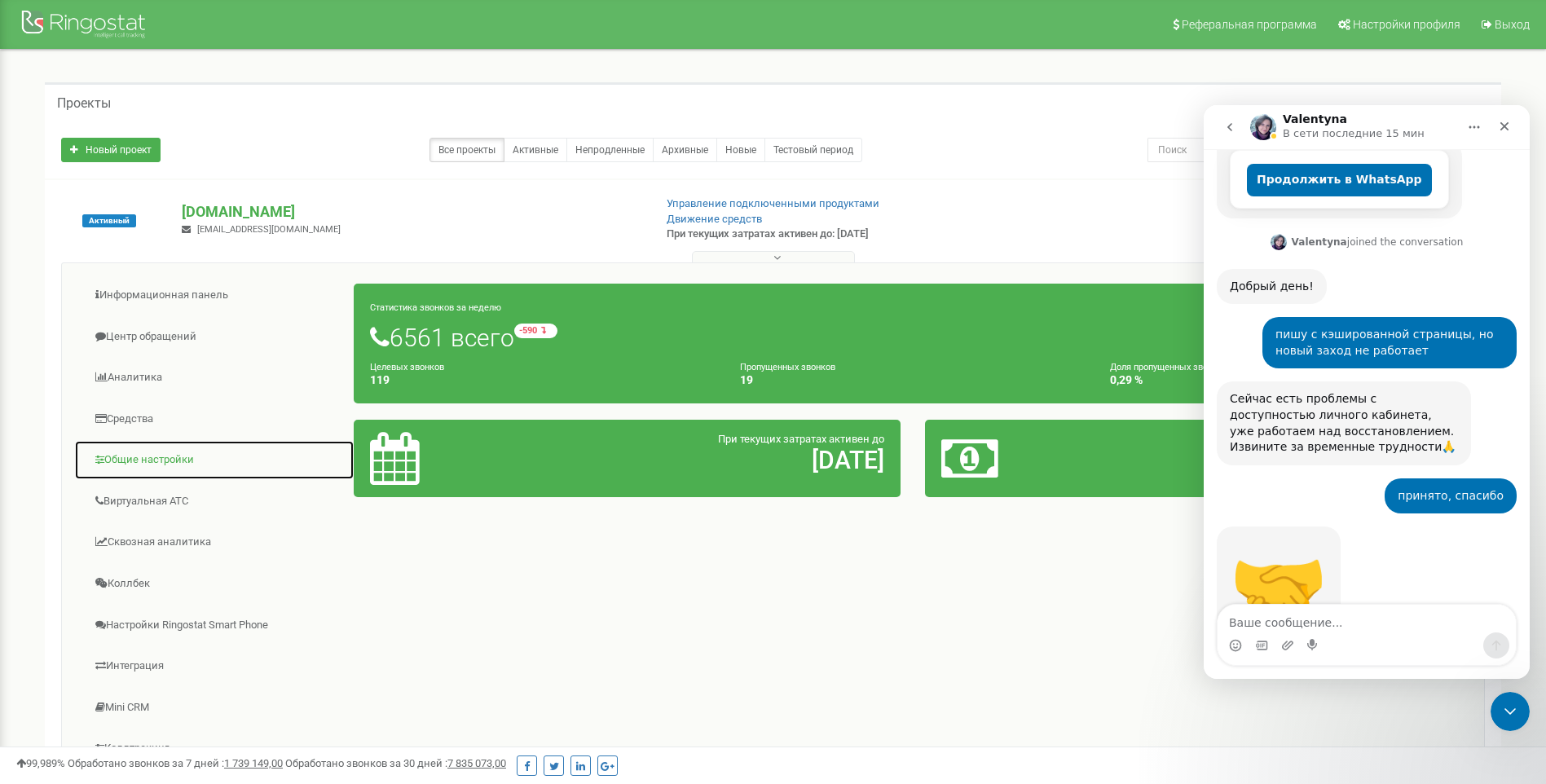
click at [164, 460] on link "Общие настройки" at bounding box center [214, 460] width 280 height 40
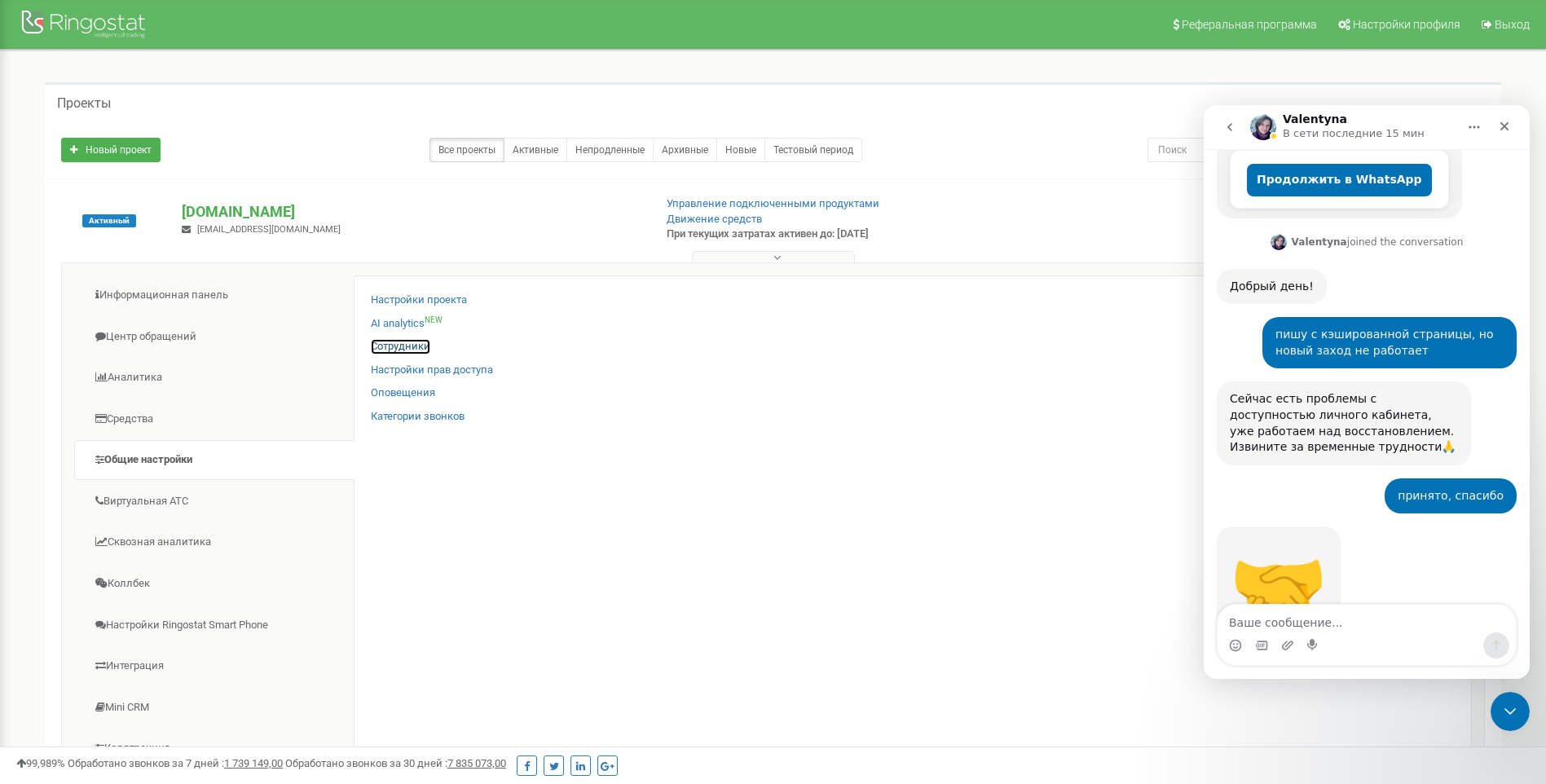
click at [420, 349] on link "Сотрудники" at bounding box center [401, 346] width 60 height 15
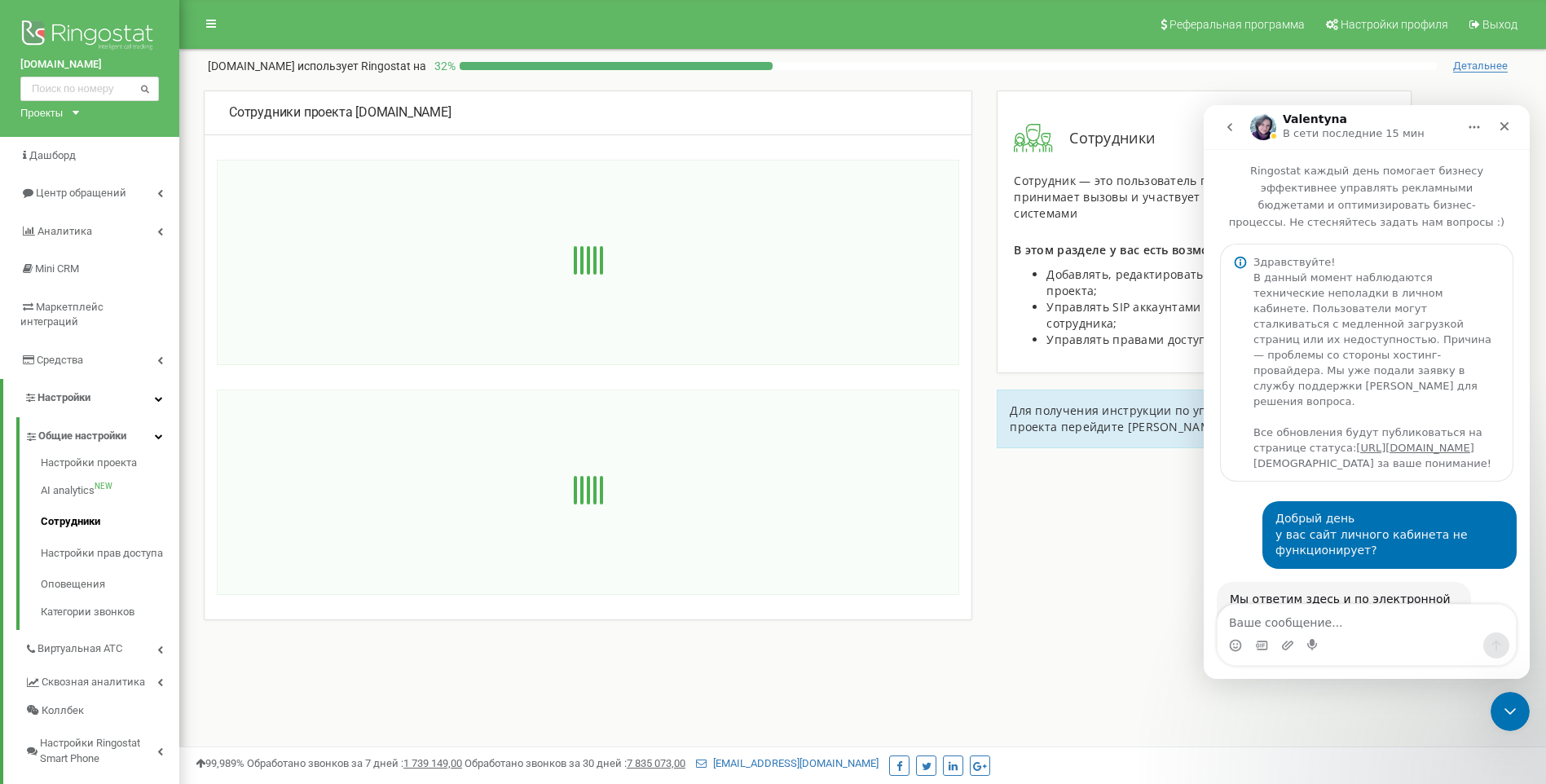
type textarea "380 95 138 1766"
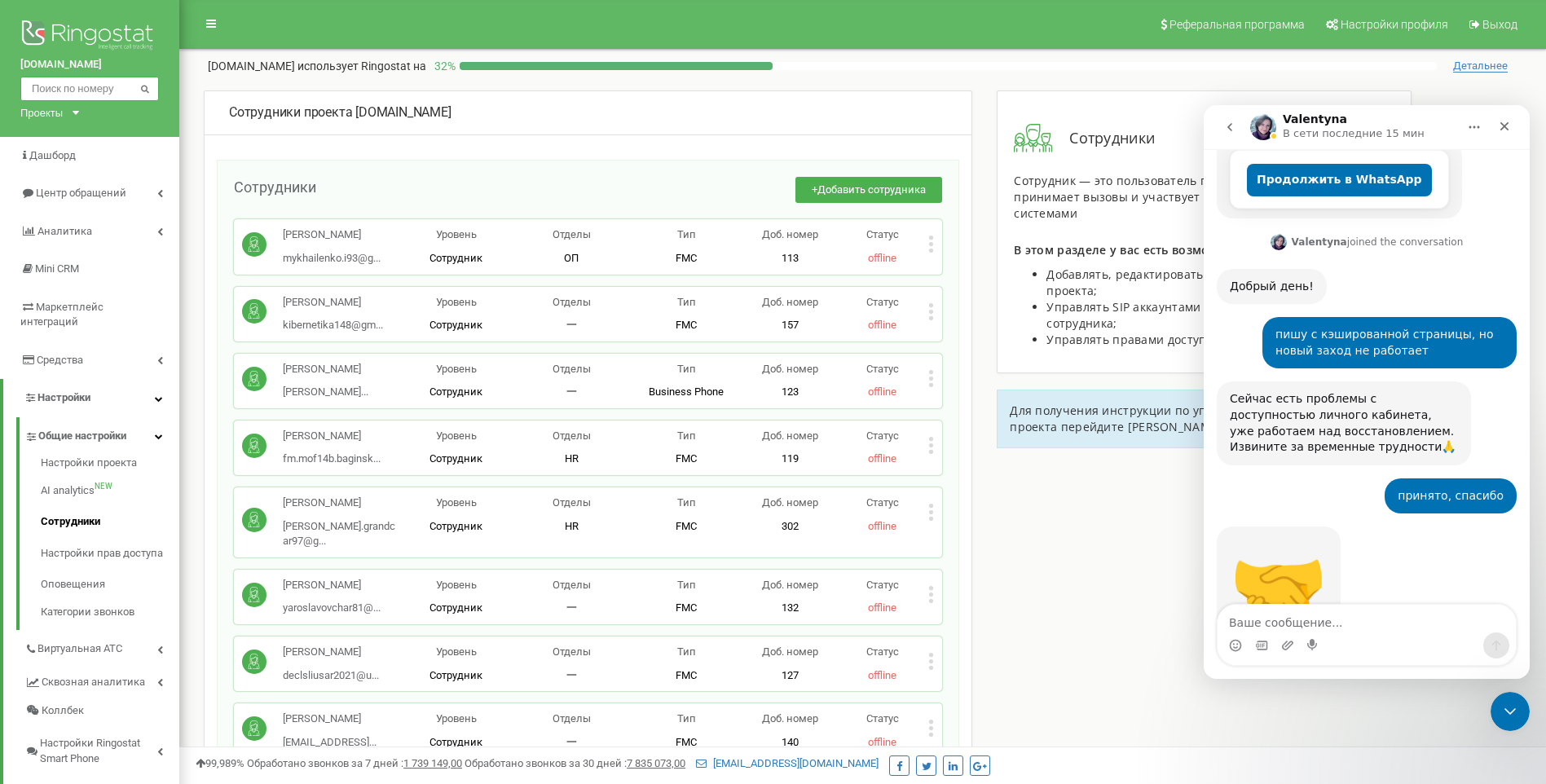
click at [60, 84] on input "text" at bounding box center [89, 89] width 139 height 25
type input "380 95 138 1766"
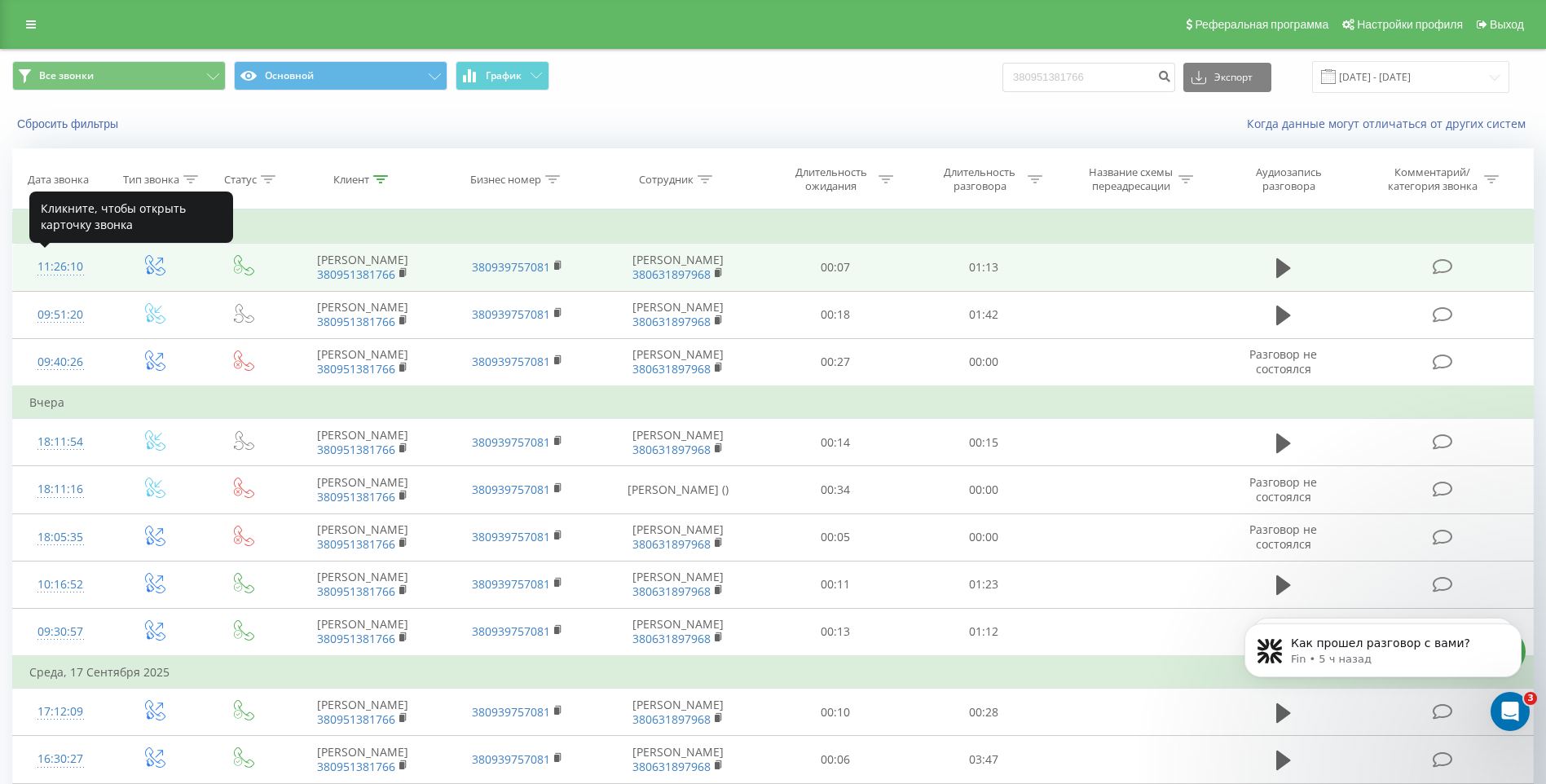
click at [67, 271] on div "11:26:10" at bounding box center [60, 266] width 62 height 31
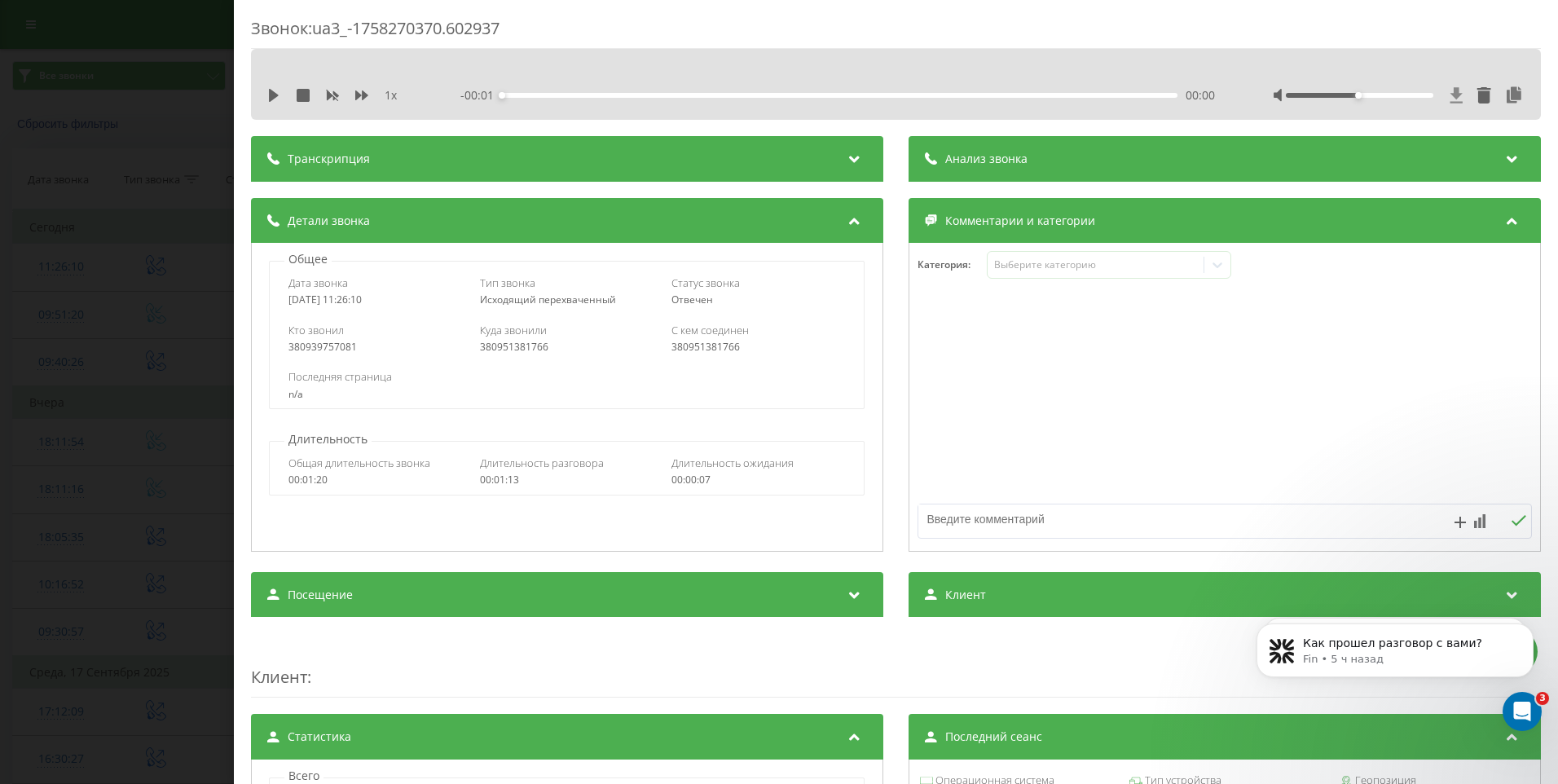
click at [1451, 90] on icon at bounding box center [1456, 95] width 12 height 15
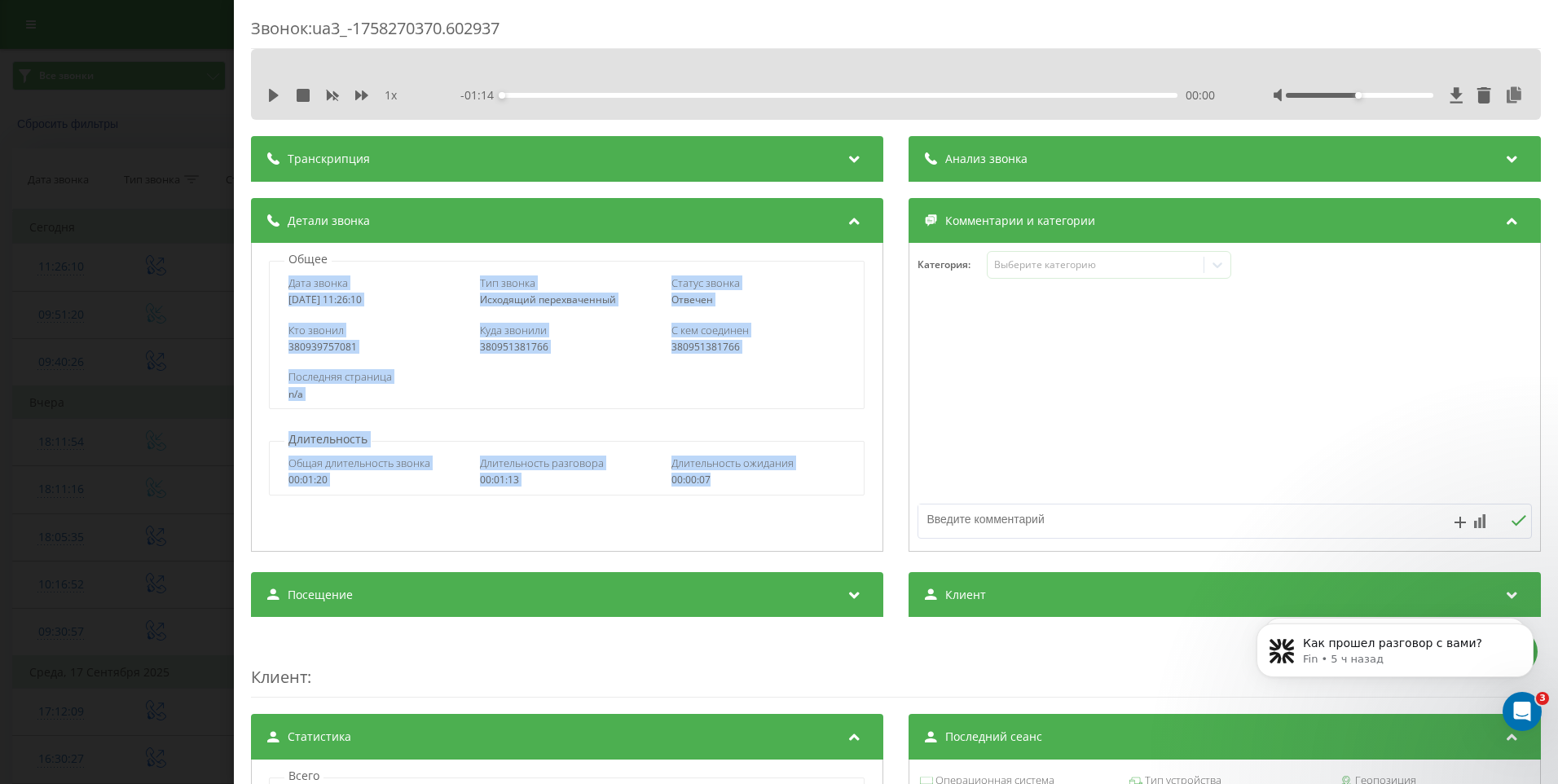
drag, startPoint x: 719, startPoint y: 476, endPoint x: 291, endPoint y: 289, distance: 467.1
click at [291, 289] on div "Общее Дата звонка 2025-09-19 11:26:10 Тип звонка Исходящий перехваченный Статус…" at bounding box center [567, 397] width 632 height 308
copy div "Дата звонка 2025-09-19 11:26:10 Тип звонка Исходящий перехваченный Статус звонк…"
click at [87, 48] on div "Звонок : ua3_-1758270370.602937 1 x - 01:14 00:00 00:00 Транскрипция Для анализ…" at bounding box center [779, 392] width 1558 height 784
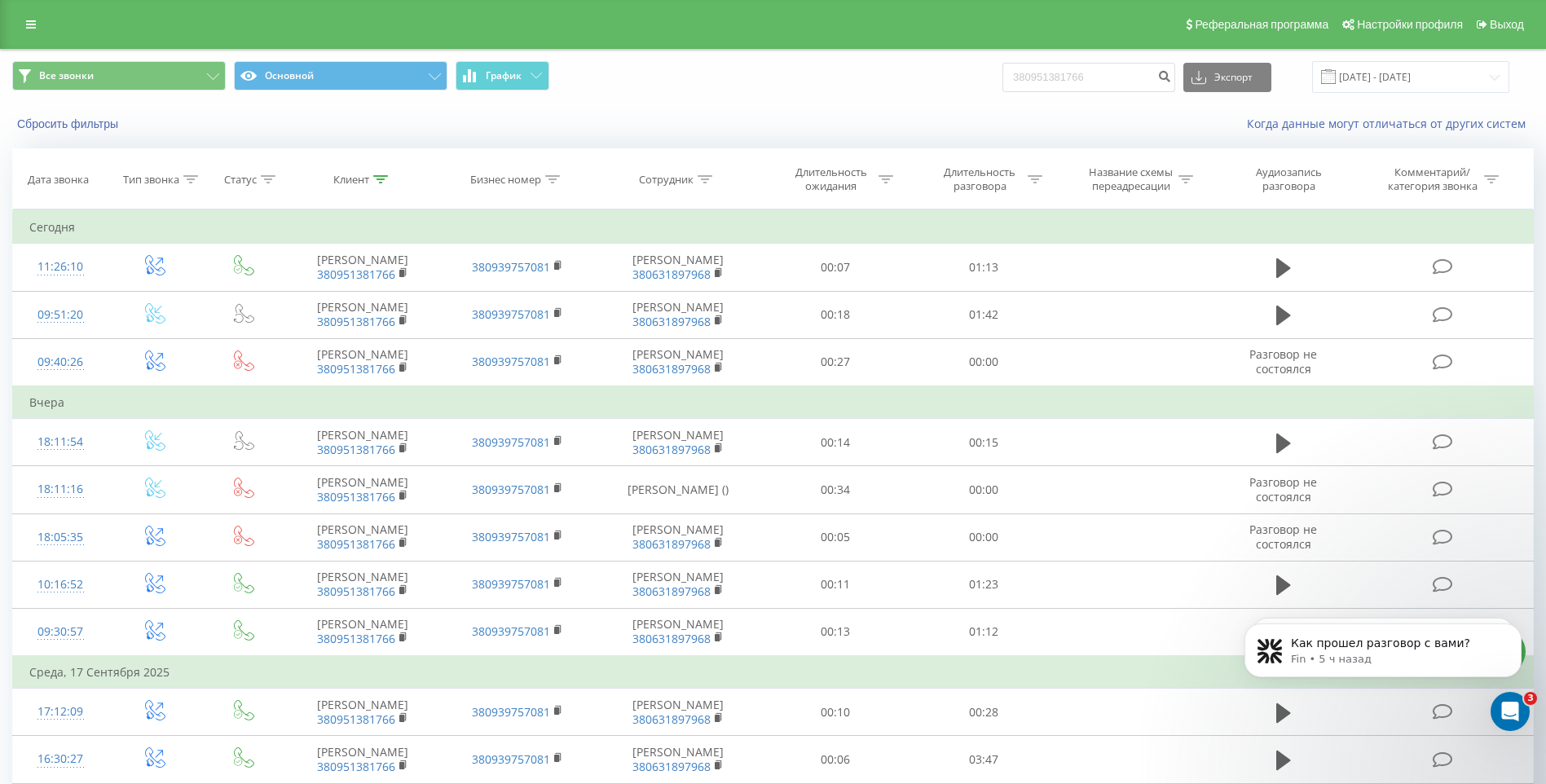
click at [31, 36] on div "Реферальная программа Настройки профиля Выход" at bounding box center [773, 25] width 1546 height 49
click at [31, 28] on icon at bounding box center [30, 25] width 9 height 11
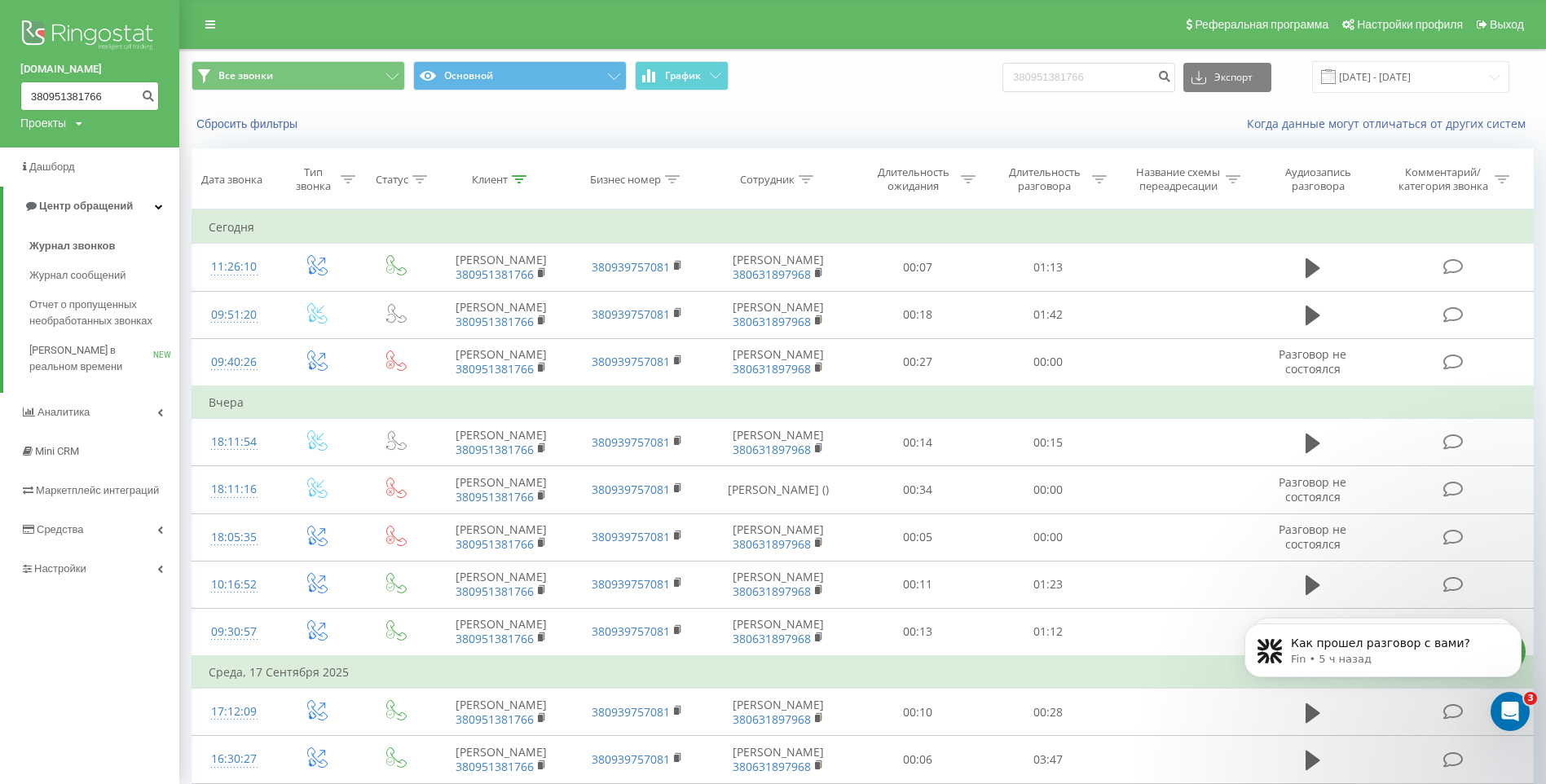
drag, startPoint x: 107, startPoint y: 92, endPoint x: -3, endPoint y: 93, distance: 110.0
click at [0, 93] on html "grandcar.fmc.com 380951381766 Проекты grandcar.kz.sip grandcar.fmc.com grandcar…" at bounding box center [773, 392] width 1546 height 784
paste input "96 455 4435"
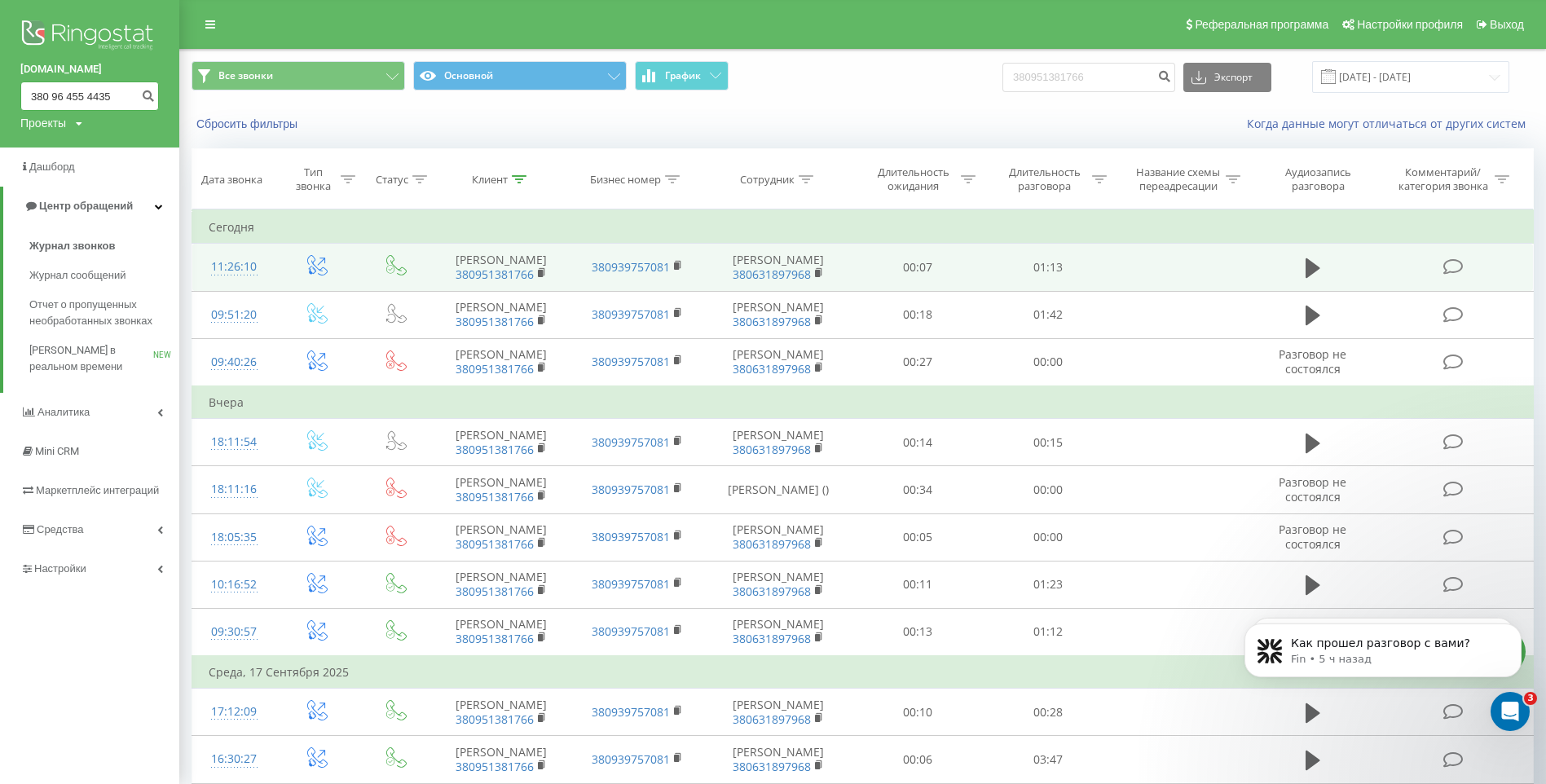
type input "380 96 455 4435"
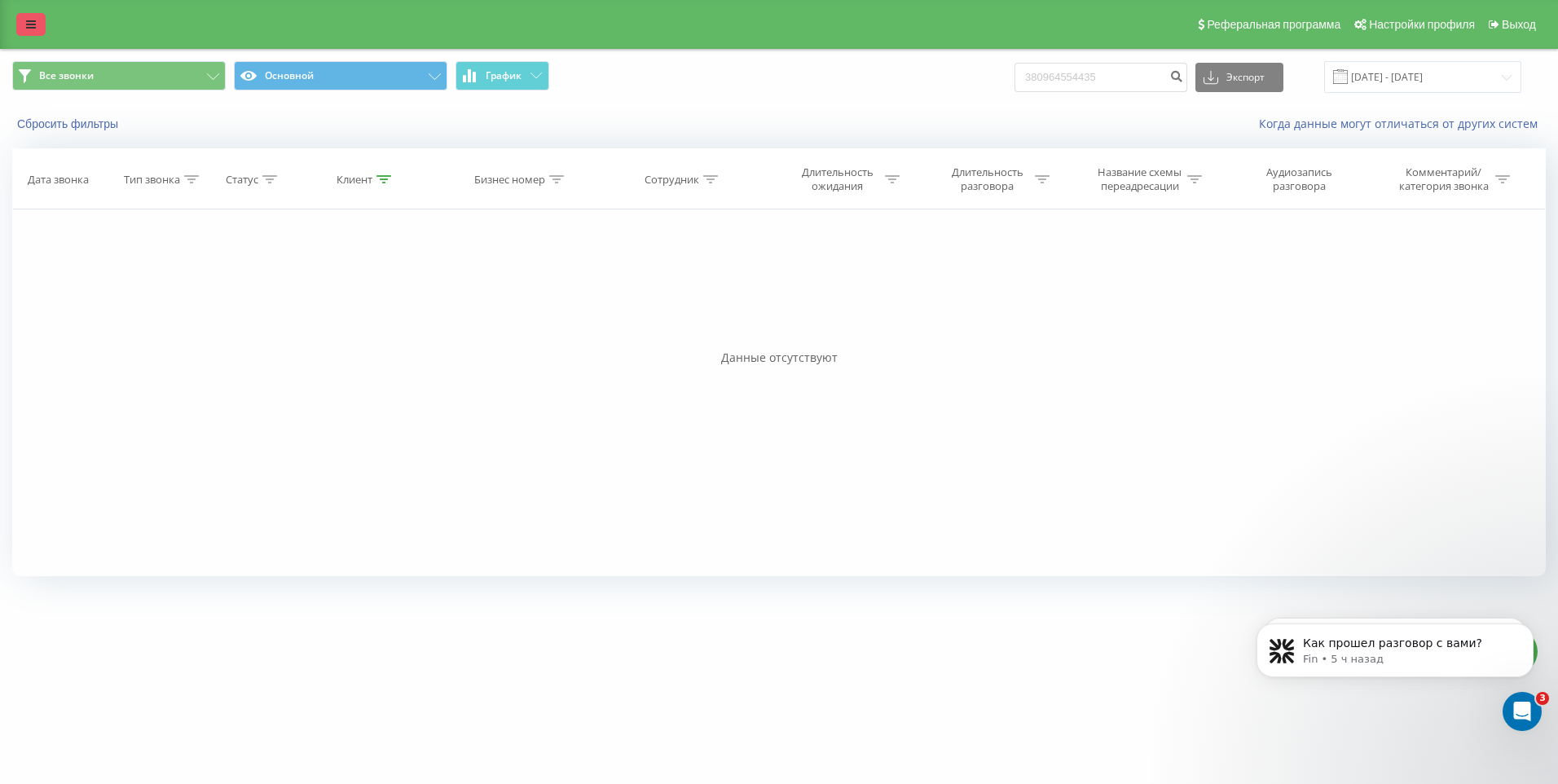
click at [35, 25] on icon at bounding box center [30, 25] width 9 height 11
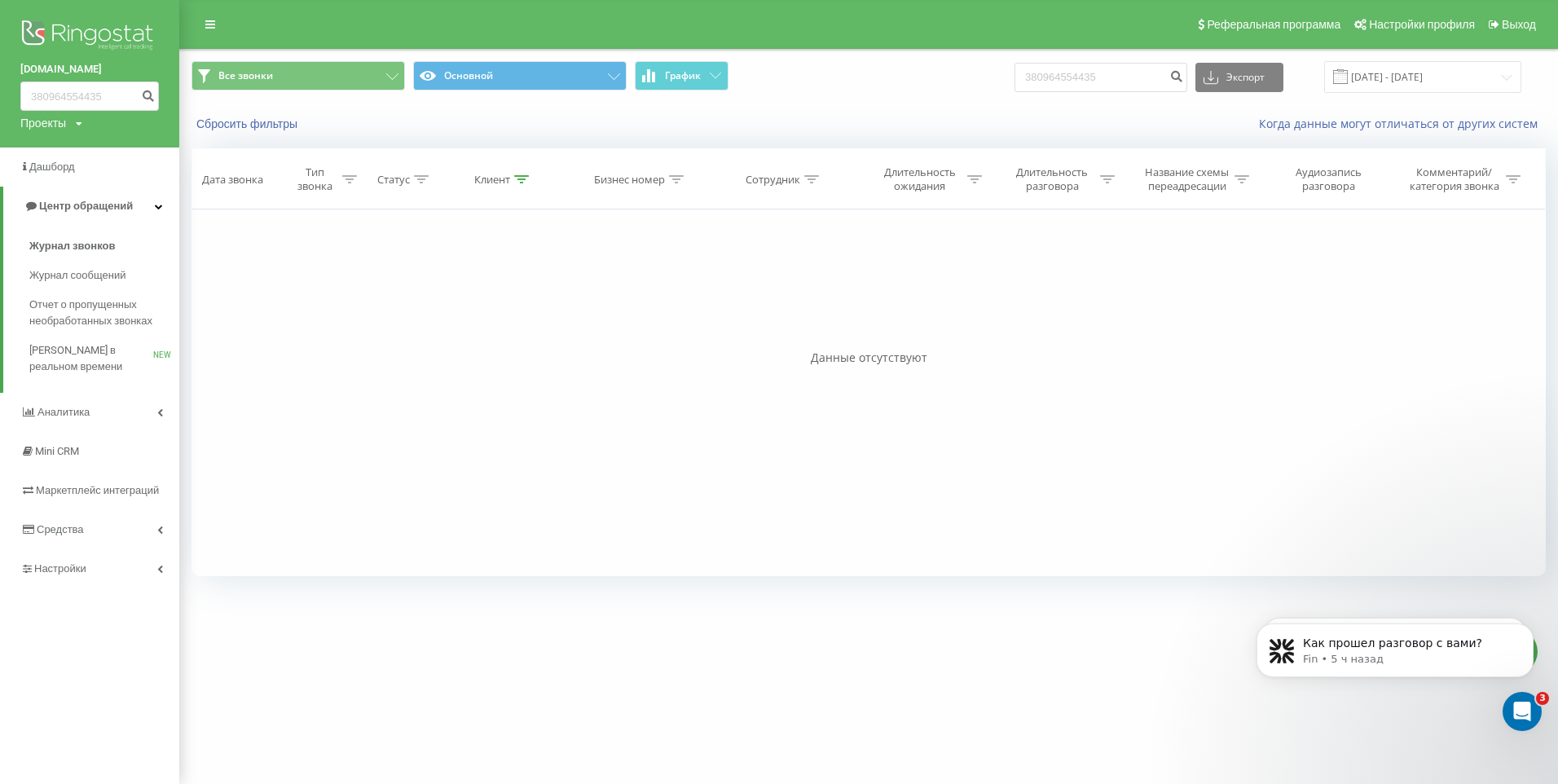
click at [72, 123] on div "Проекты grandcar.kz.sip grandcar.fmc.com grandcar.ua.sip grandcar.fmc.service g…" at bounding box center [50, 122] width 62 height 16
click at [86, 200] on div "grandcar.ua.sip" at bounding box center [82, 209] width 122 height 31
click at [69, 122] on div "Проекты grandcar.kz.sip grandcar.fmc.com grandcar.ua.sip grandcar.fmc.service g…" at bounding box center [50, 122] width 62 height 16
click at [82, 201] on div "grandcar.ua.sip" at bounding box center [82, 209] width 122 height 31
click at [75, 126] on div "Проекты grandcar.kz.sip grandcar.fmc.com grandcar.ua.sip grandcar.fmc.service g…" at bounding box center [50, 122] width 62 height 16
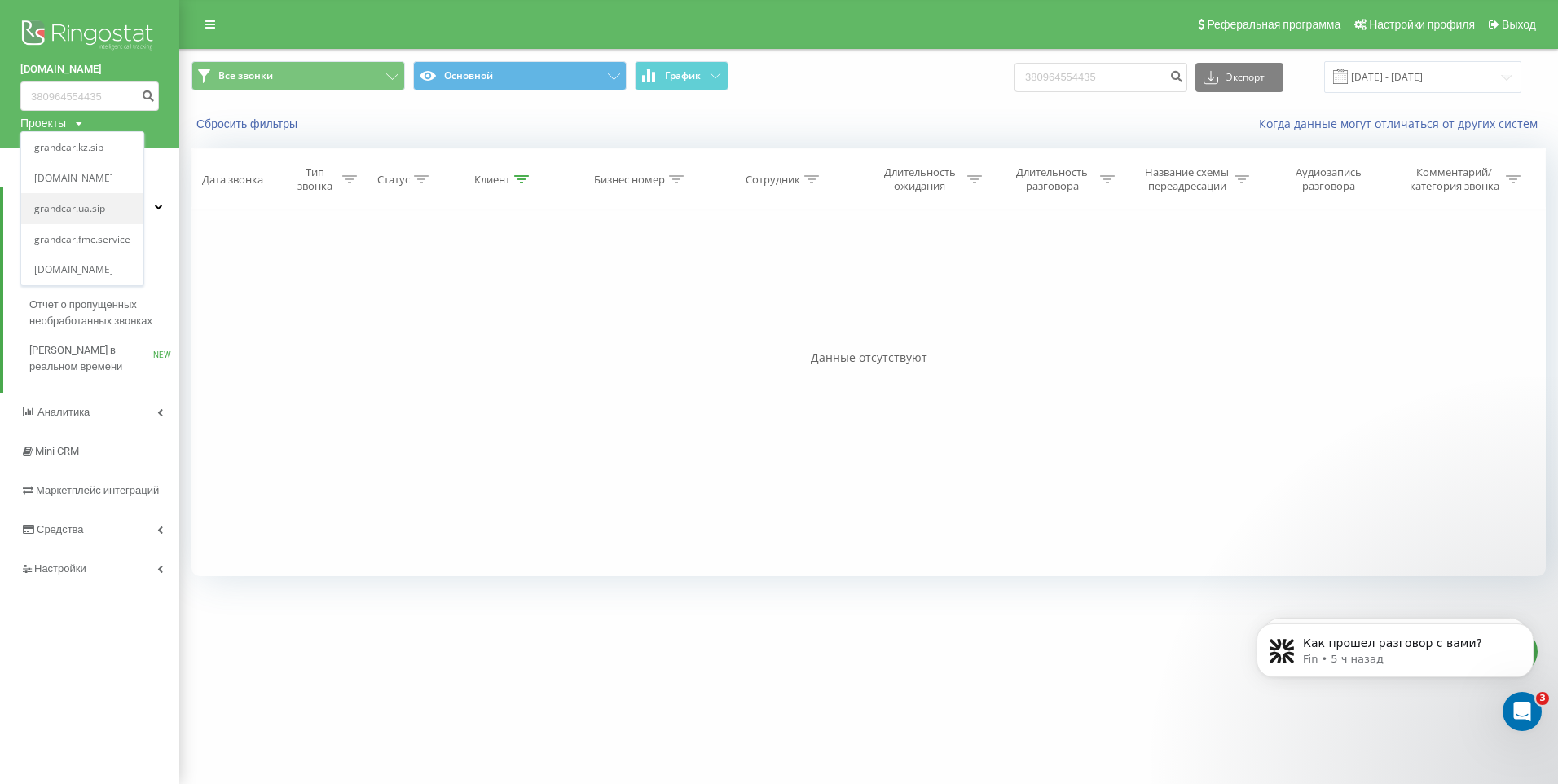
click at [84, 204] on link "grandcar.ua.sip" at bounding box center [82, 210] width 96 height 13
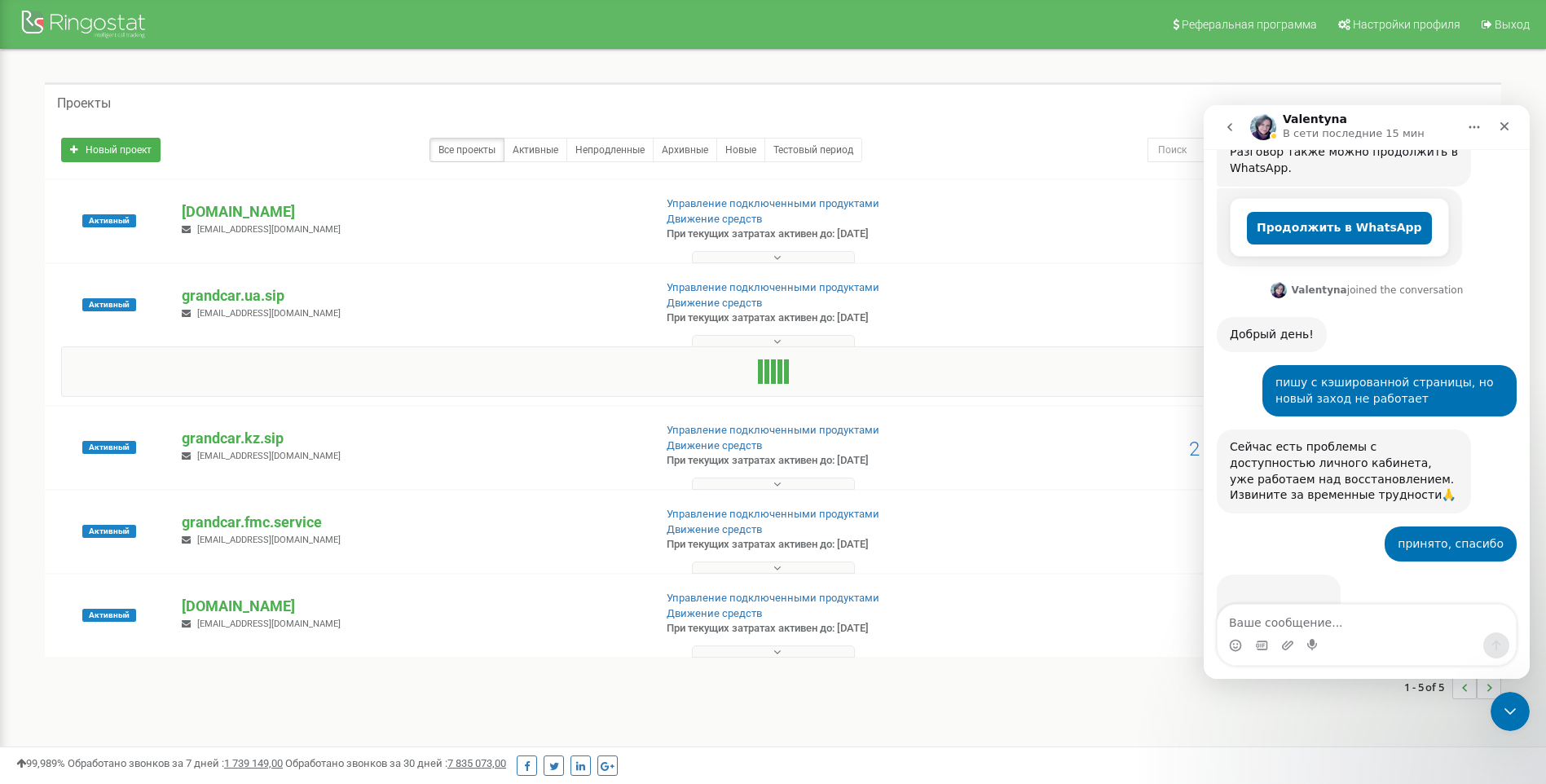
scroll to position [400, 0]
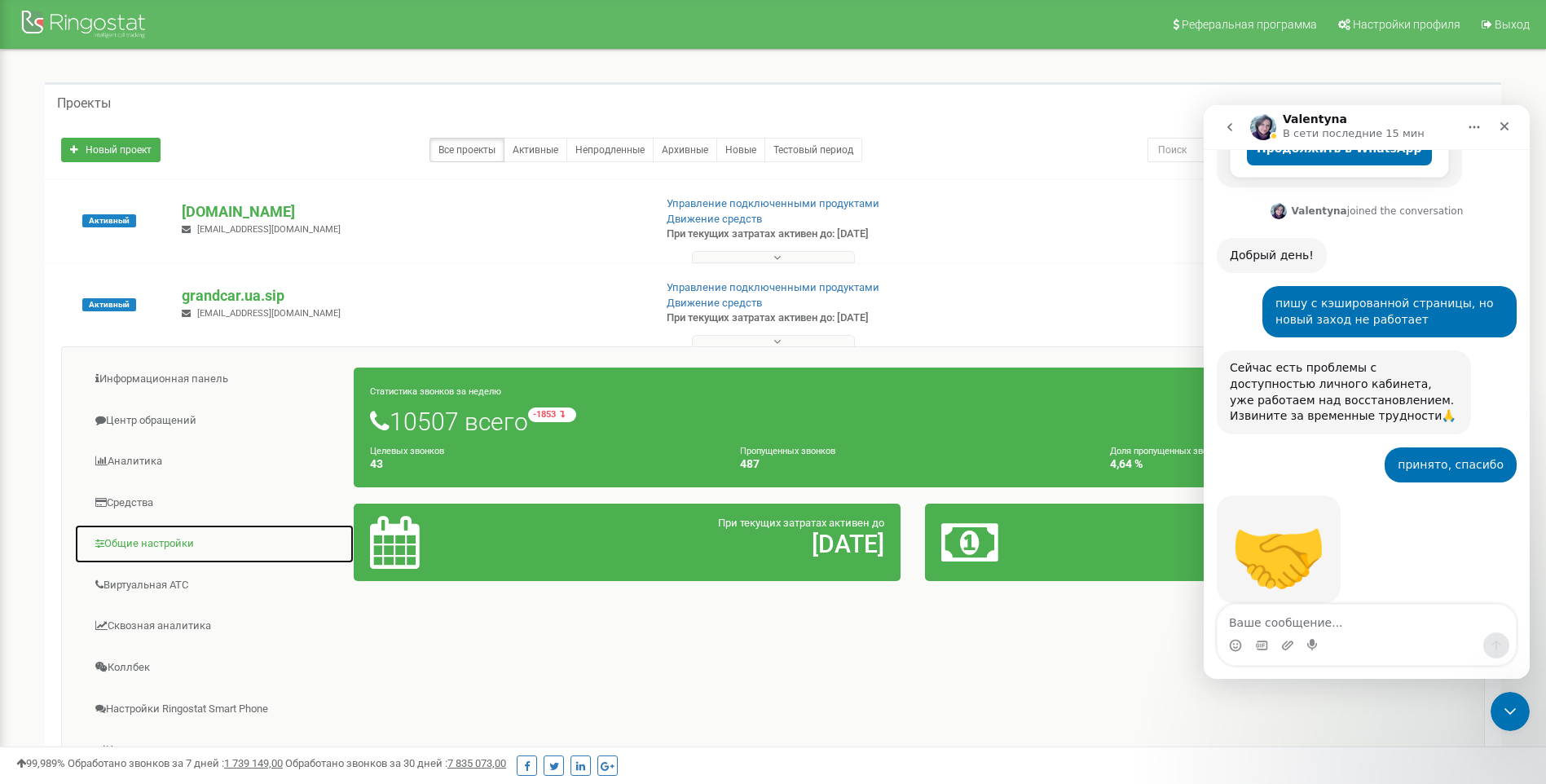
click at [151, 551] on link "Общие настройки" at bounding box center [214, 544] width 280 height 40
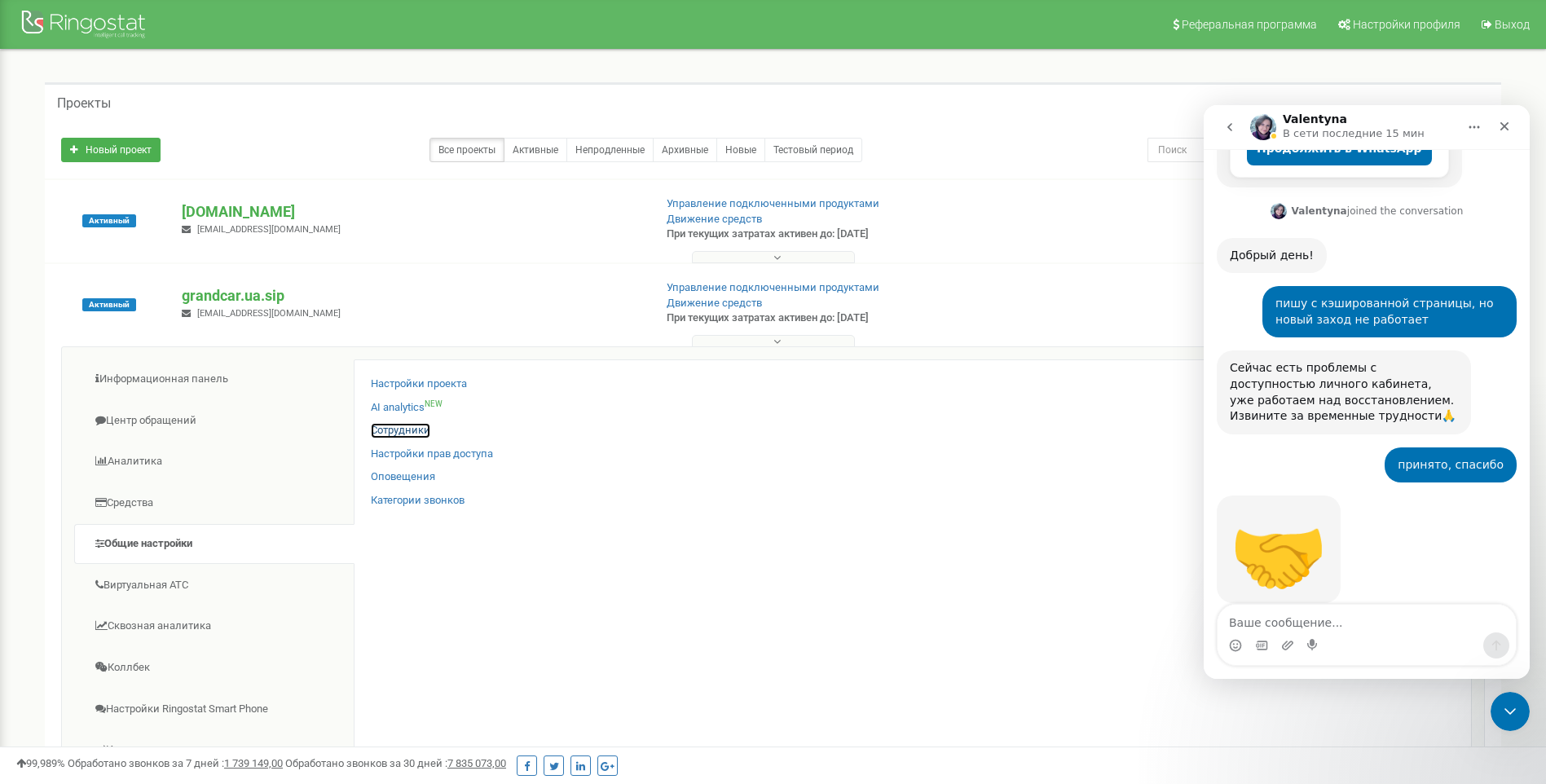
click at [397, 433] on link "Сотрудники" at bounding box center [401, 430] width 60 height 15
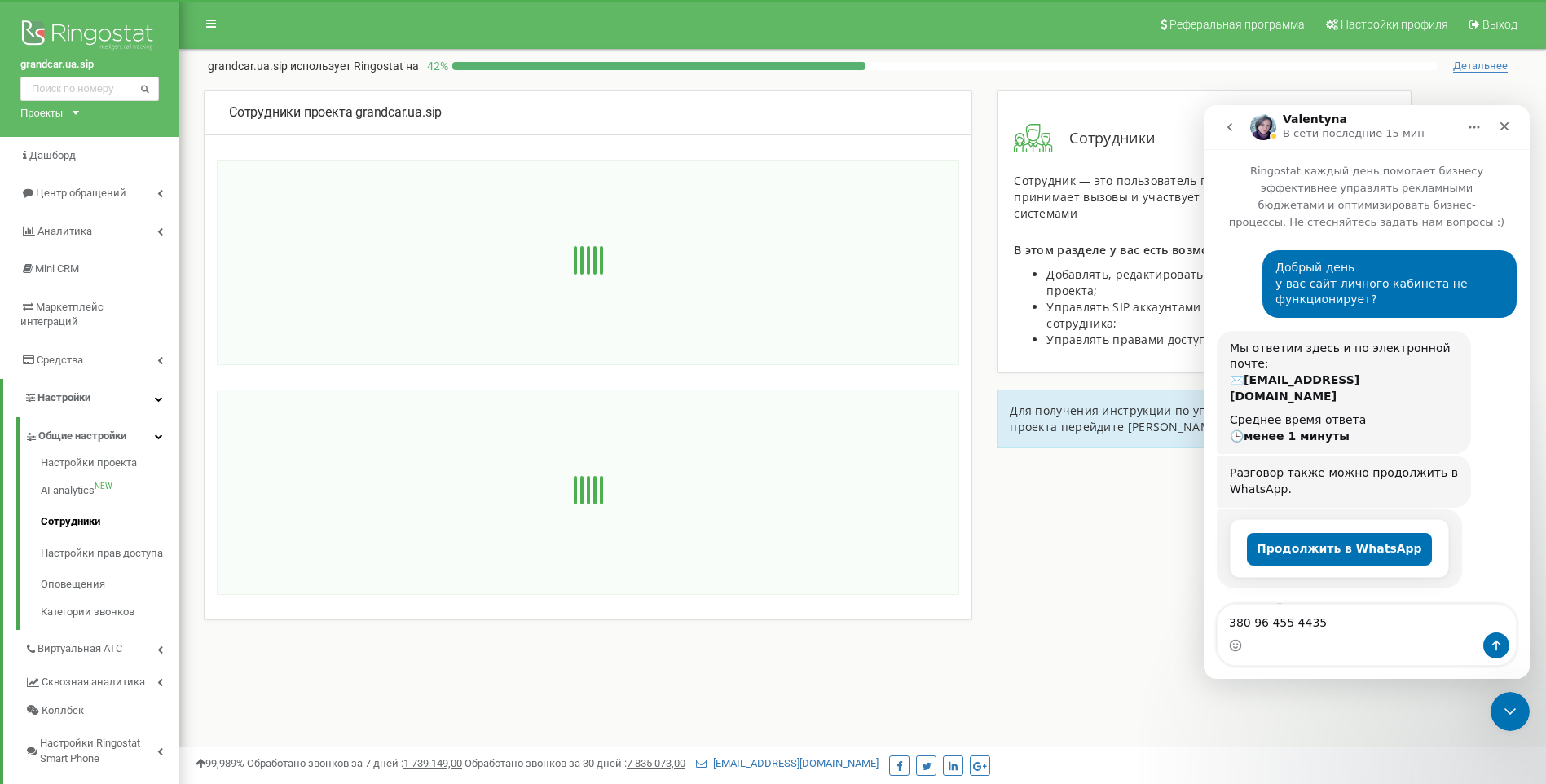
scroll to position [400, 0]
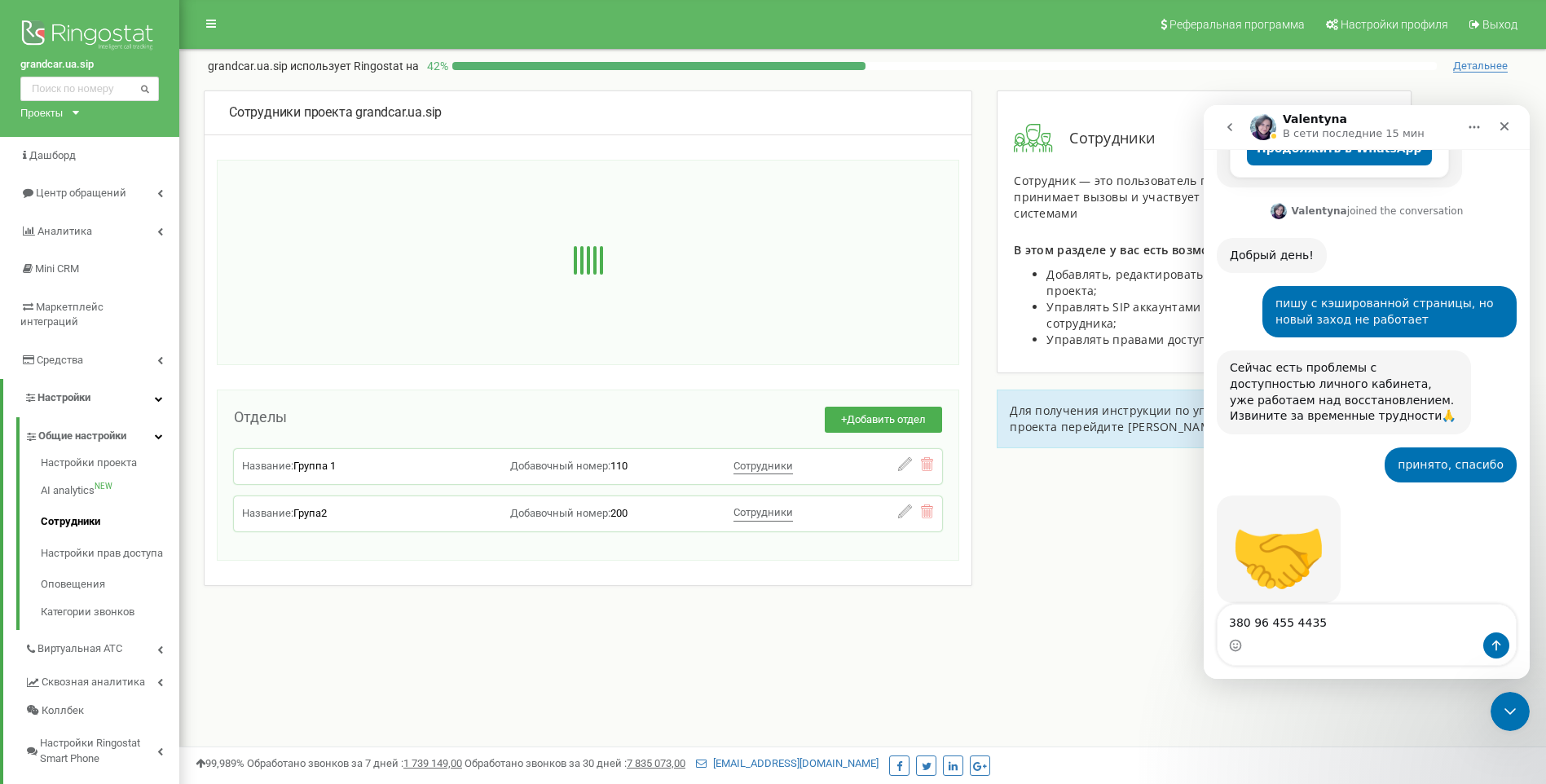
type textarea "380 96 455 4435"
click at [92, 97] on input "text" at bounding box center [89, 89] width 139 height 25
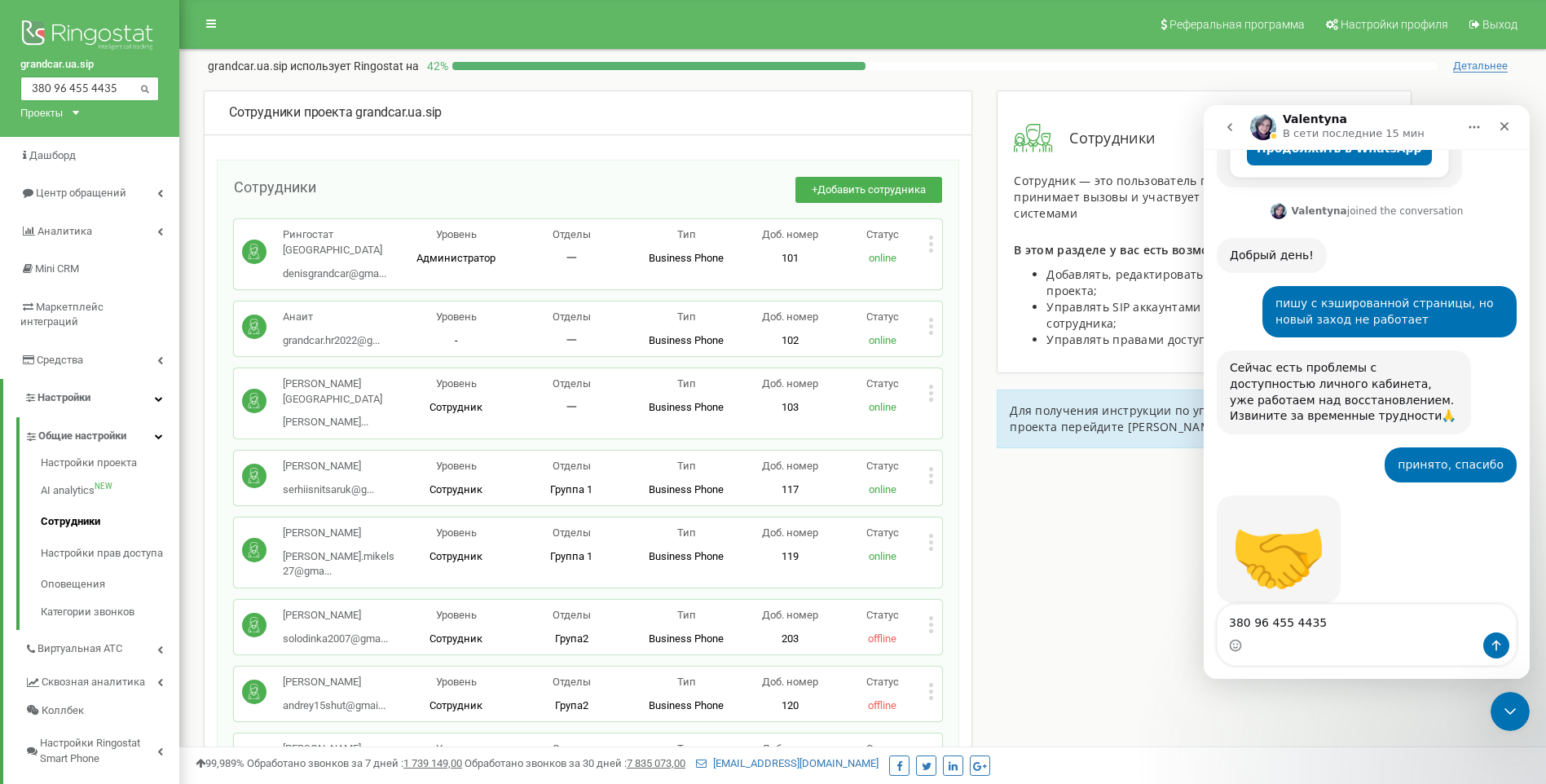
type input "380 96 455 4435"
drag, startPoint x: 1343, startPoint y: 619, endPoint x: 1185, endPoint y: 614, distance: 158.1
click at [1204, 614] on html "Valentyna В сети последние 15 мин Ringostat каждый день помогает бизнесу эффект…" at bounding box center [1367, 392] width 326 height 573
click at [151, 89] on button at bounding box center [145, 88] width 22 height 21
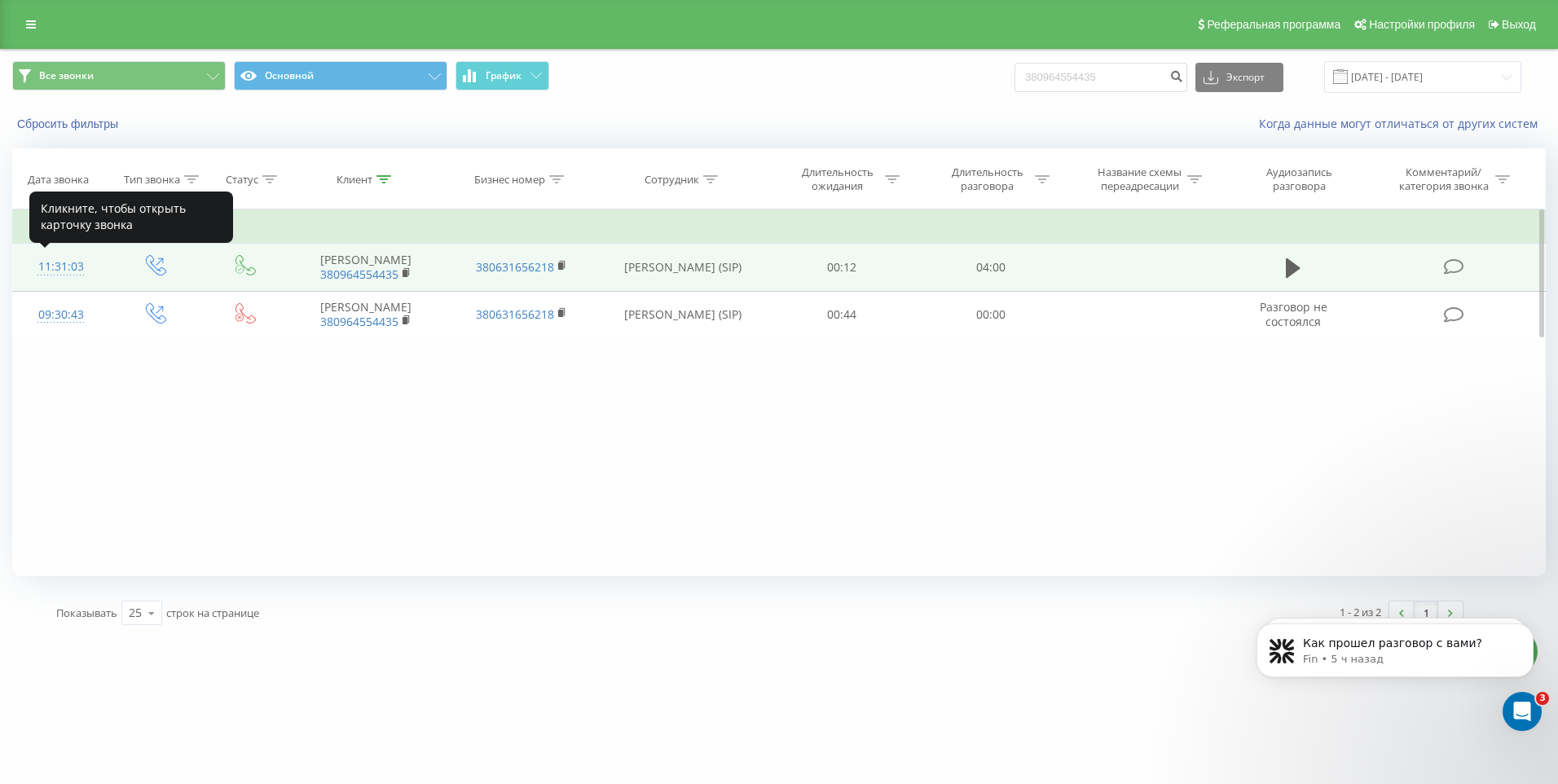
click at [73, 272] on div "11:31:03" at bounding box center [61, 266] width 63 height 31
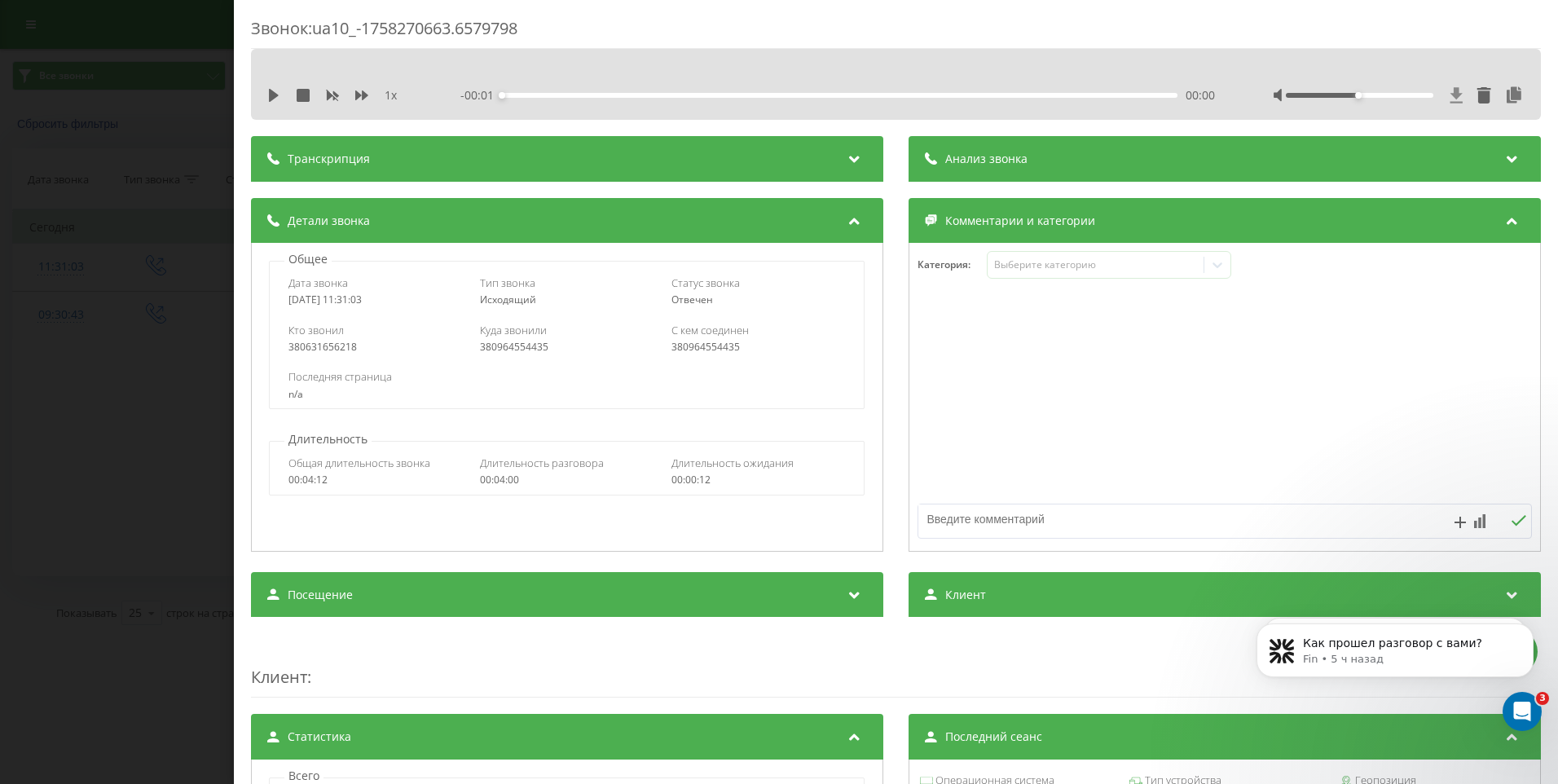
click at [1451, 93] on icon at bounding box center [1456, 95] width 12 height 15
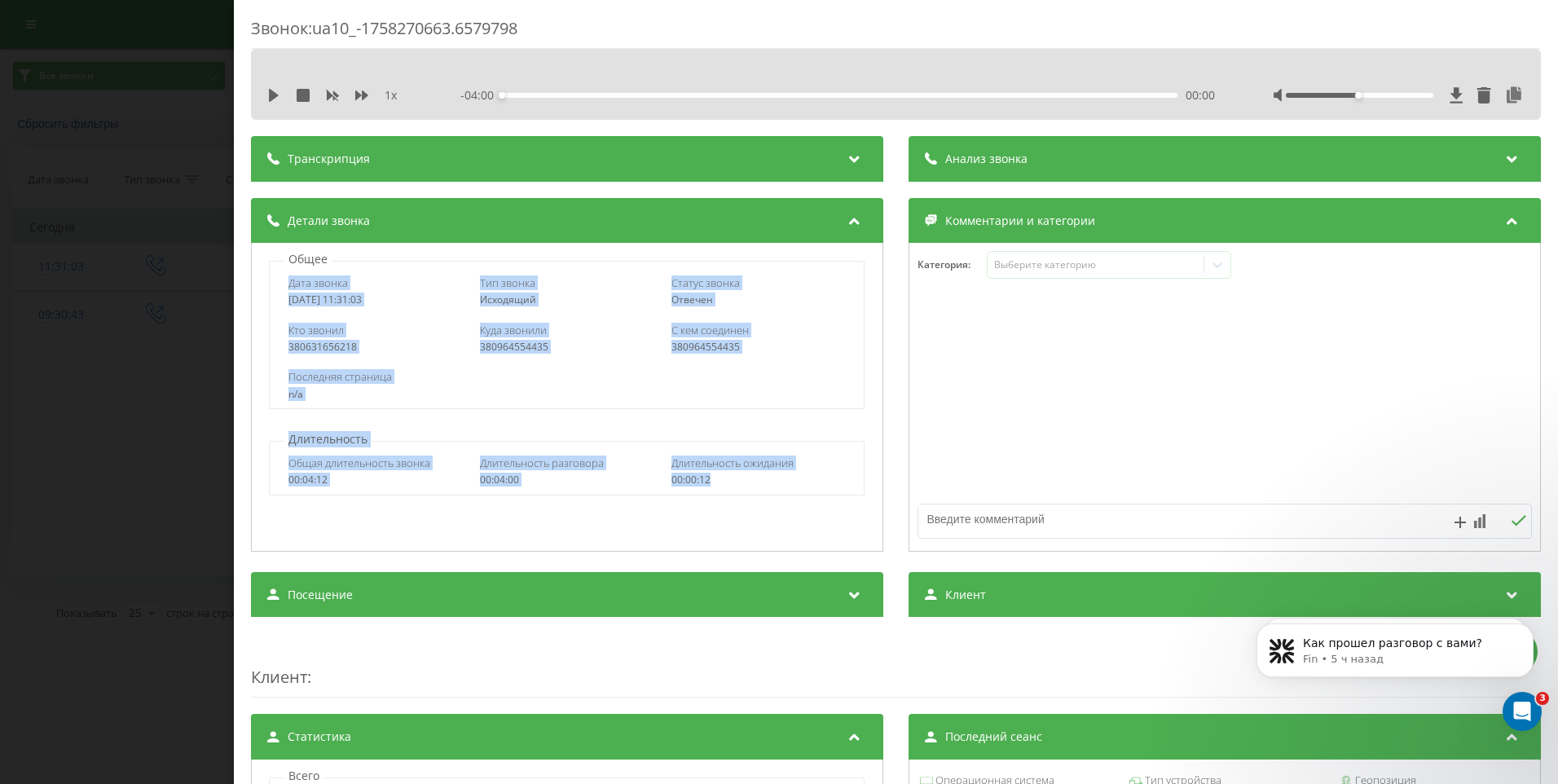
drag, startPoint x: 725, startPoint y: 481, endPoint x: 279, endPoint y: 277, distance: 490.4
click at [279, 277] on div "Общее Дата звонка [DATE] 11:31:03 Тип звонка Исходящий Статус звонка Отвечен Кт…" at bounding box center [567, 397] width 632 height 308
copy div "Дата звонка [DATE] 11:31:03 Тип звонка Исходящий Статус звонка Отвечен Кто звон…"
click at [109, 380] on div "Звонок : ua10_-1758270663.6579798 1 x - 04:00 00:00 00:00 Транскрипция Для анал…" at bounding box center [779, 392] width 1558 height 784
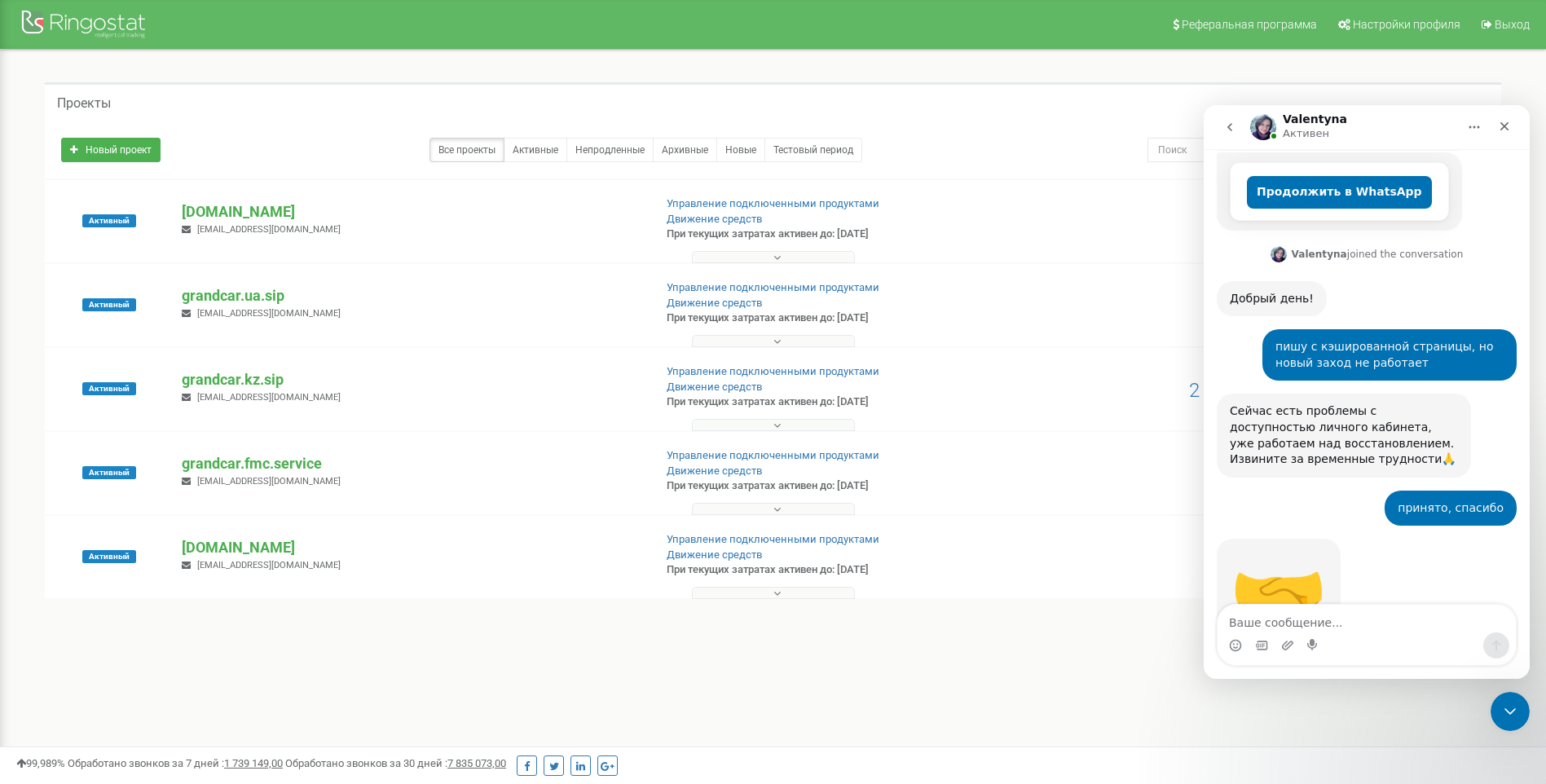
scroll to position [480, 0]
